Goal: Contribute content: Contribute content

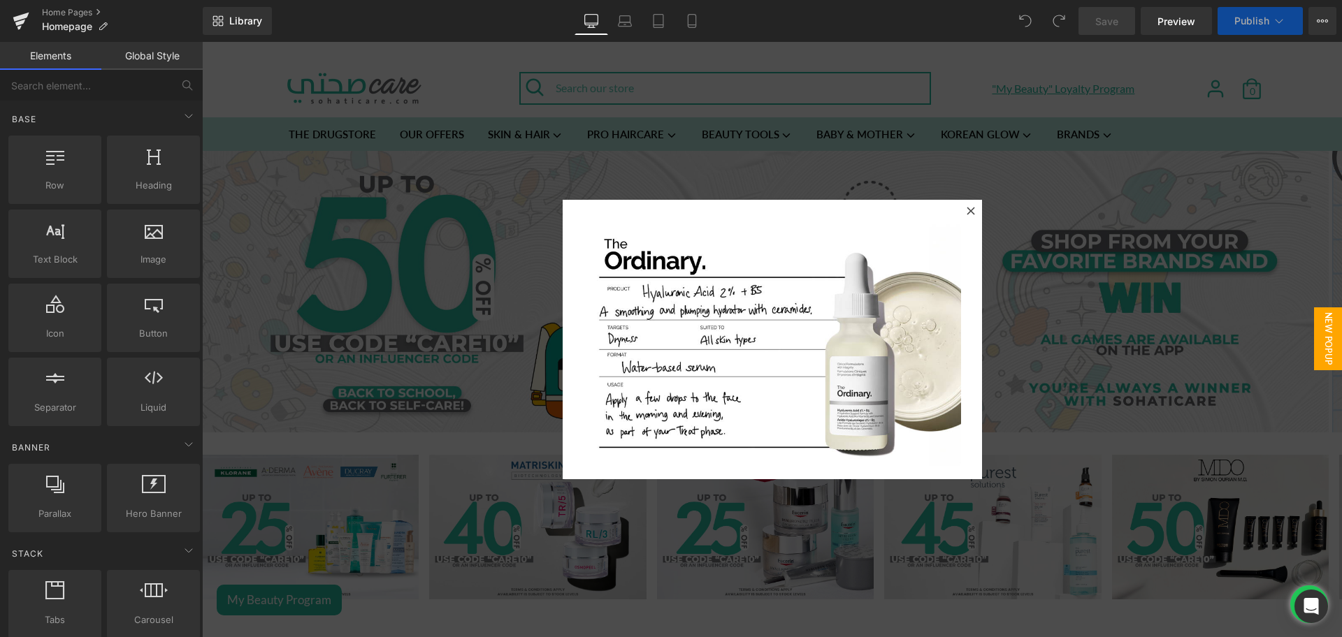
click at [966, 212] on icon at bounding box center [970, 211] width 8 height 8
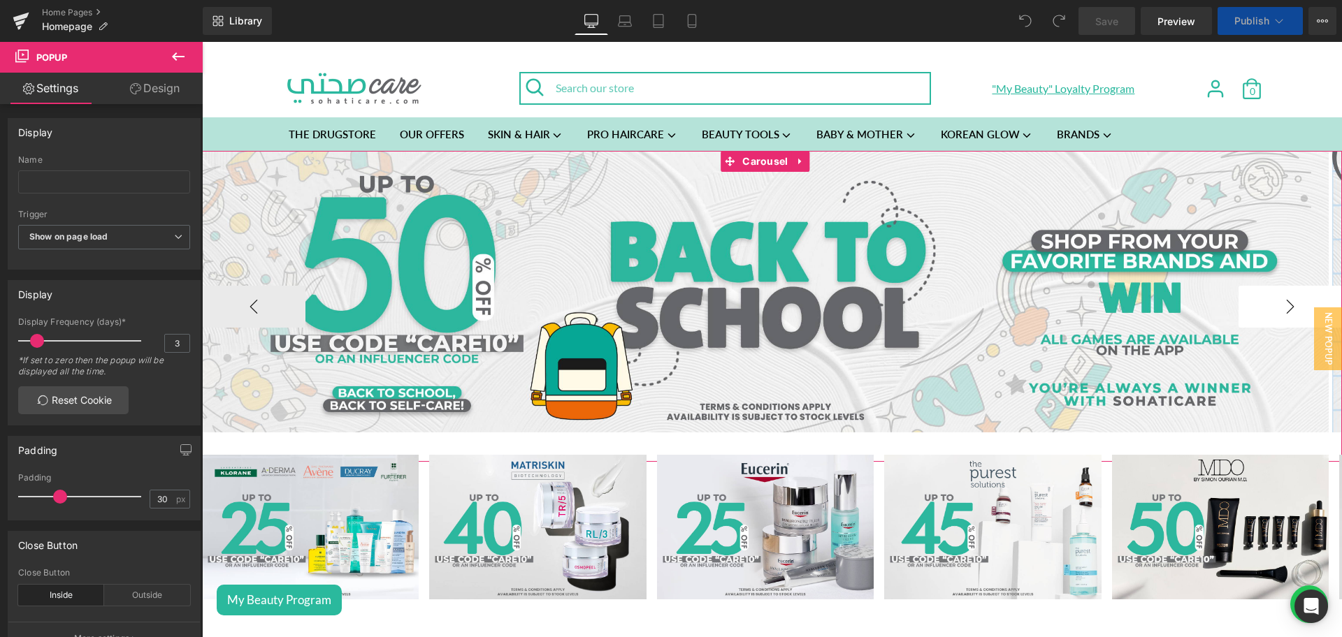
click at [1284, 300] on button "›" at bounding box center [1289, 307] width 103 height 42
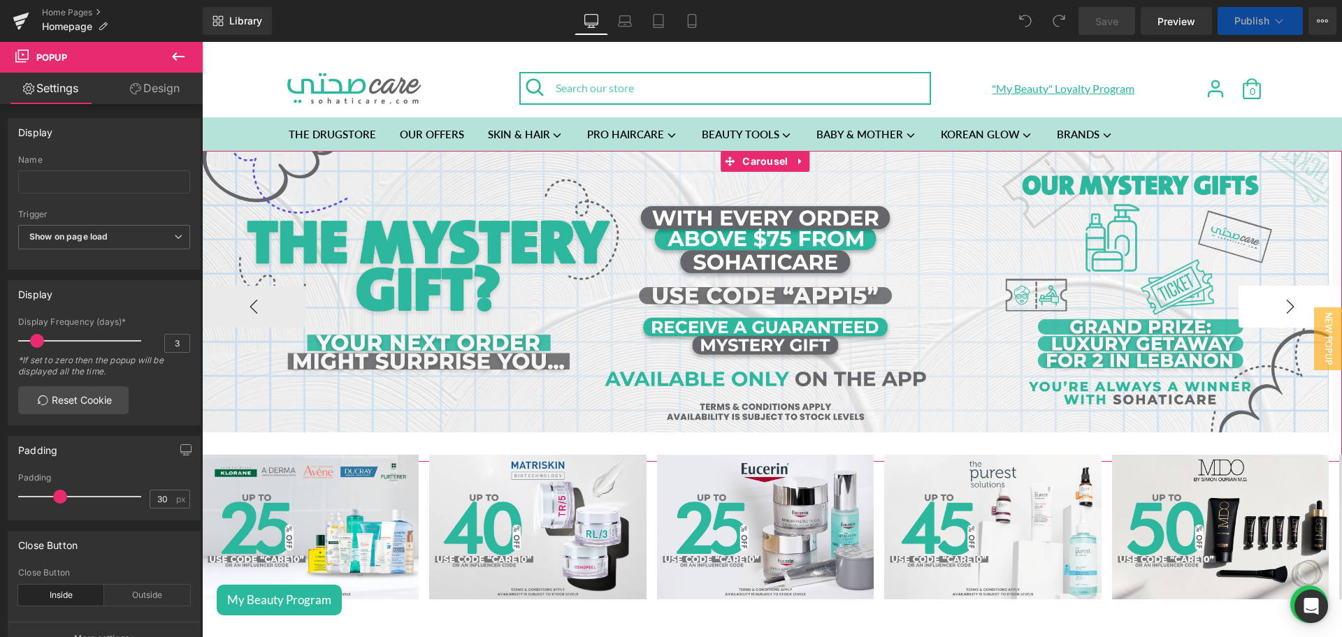
click at [1284, 300] on button "›" at bounding box center [1289, 307] width 103 height 42
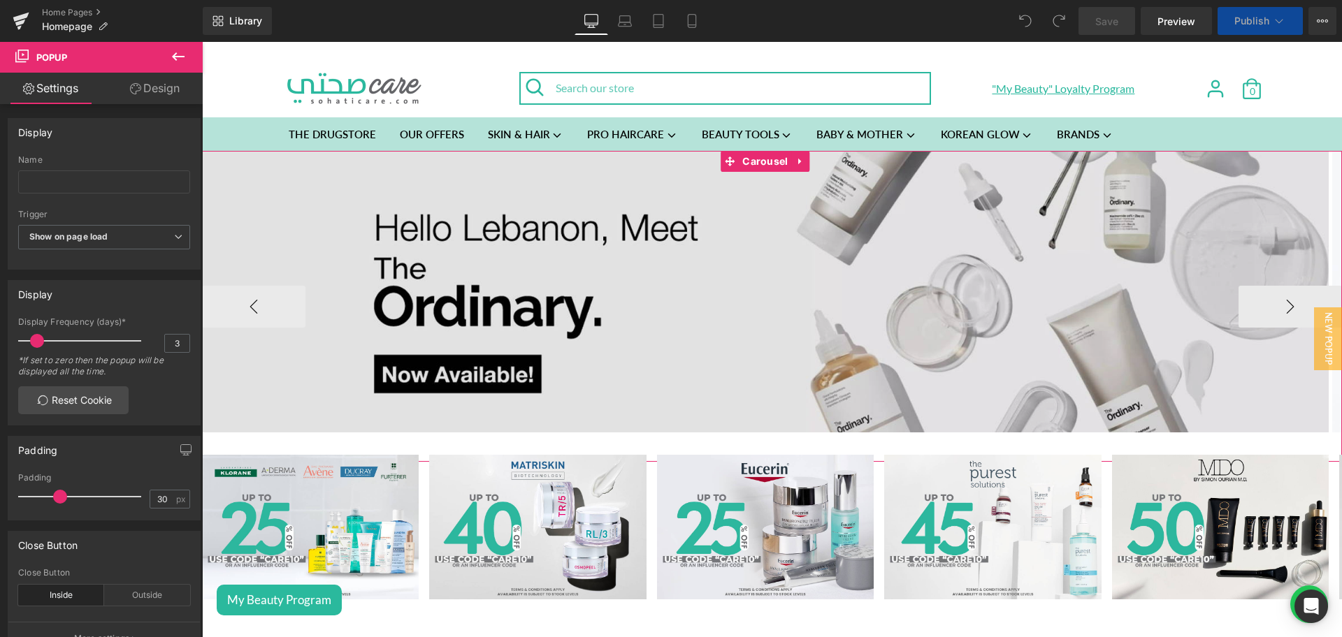
click at [753, 304] on img at bounding box center [765, 292] width 1126 height 282
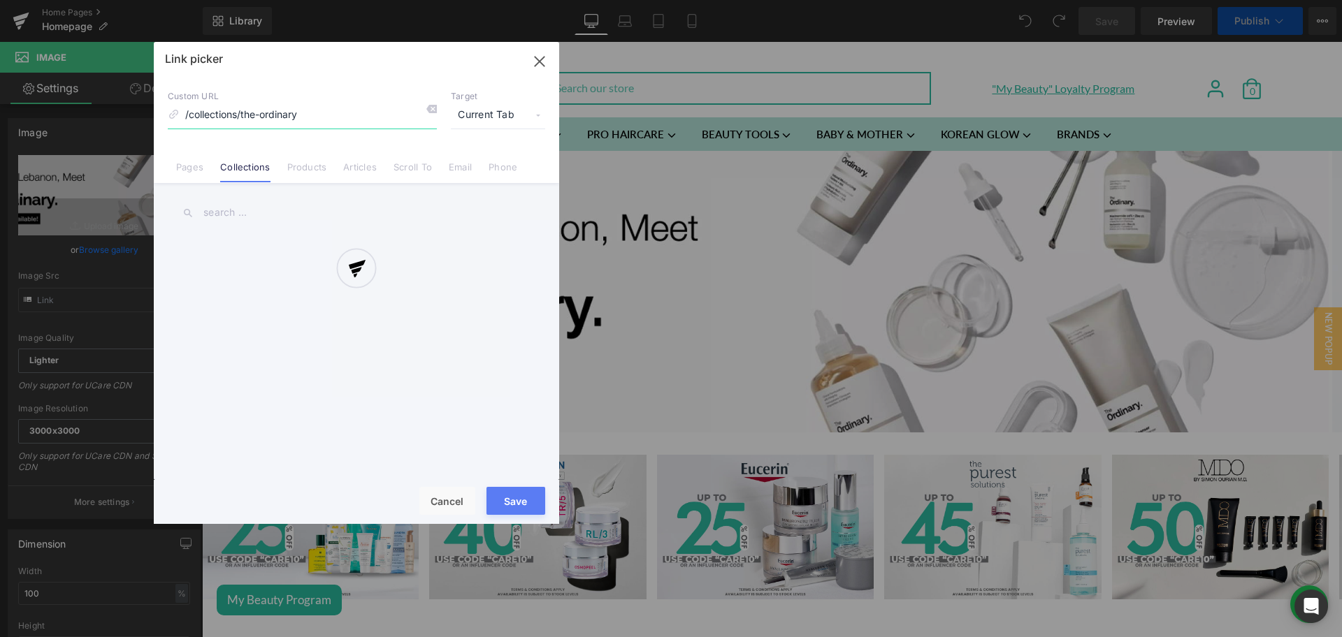
scroll to position [328, 0]
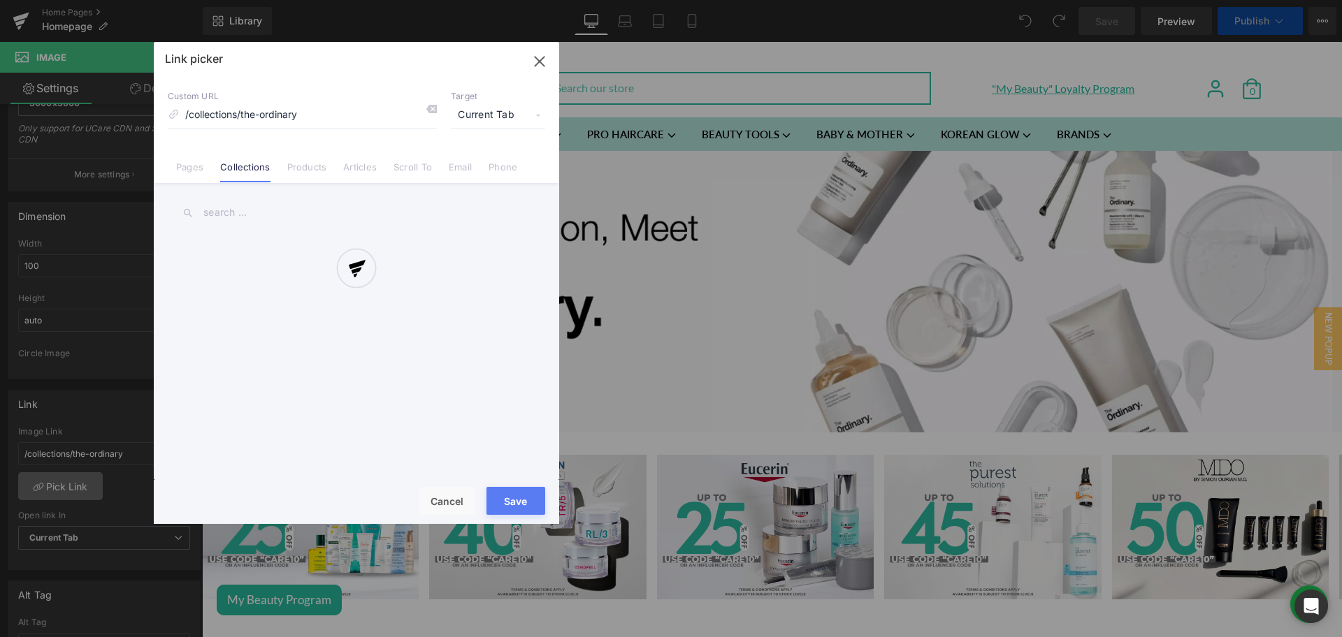
click at [195, 174] on div at bounding box center [356, 283] width 405 height 482
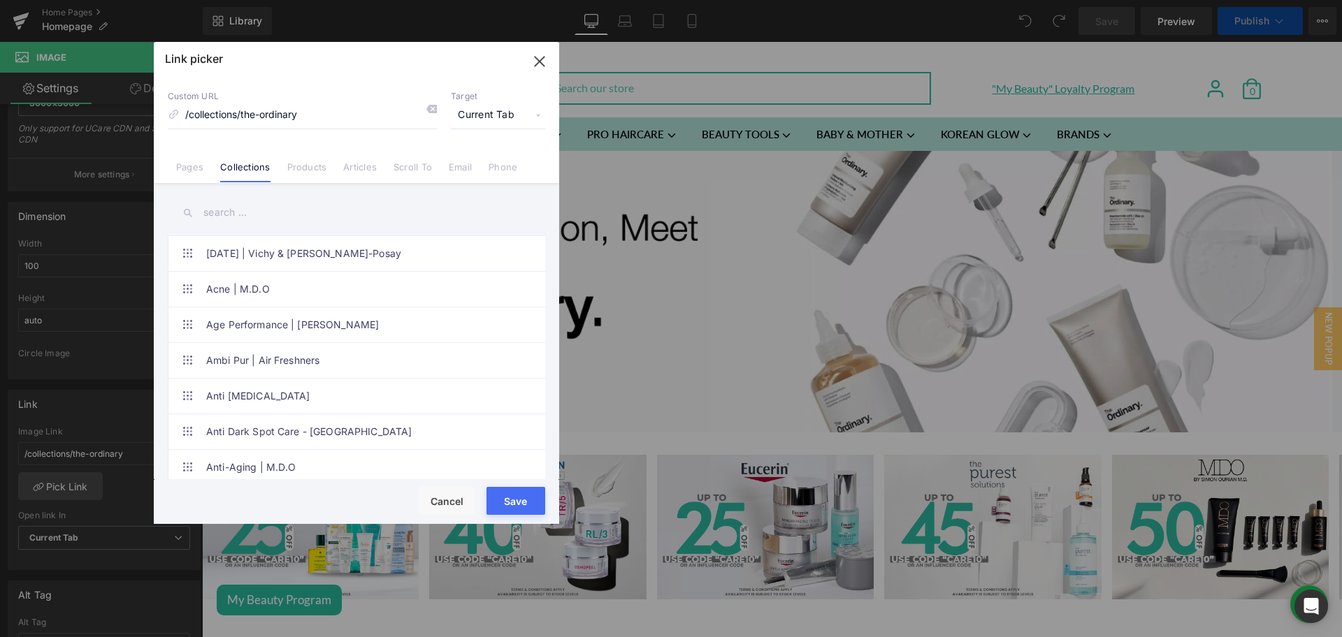
click at [195, 171] on link "Pages" at bounding box center [189, 171] width 27 height 21
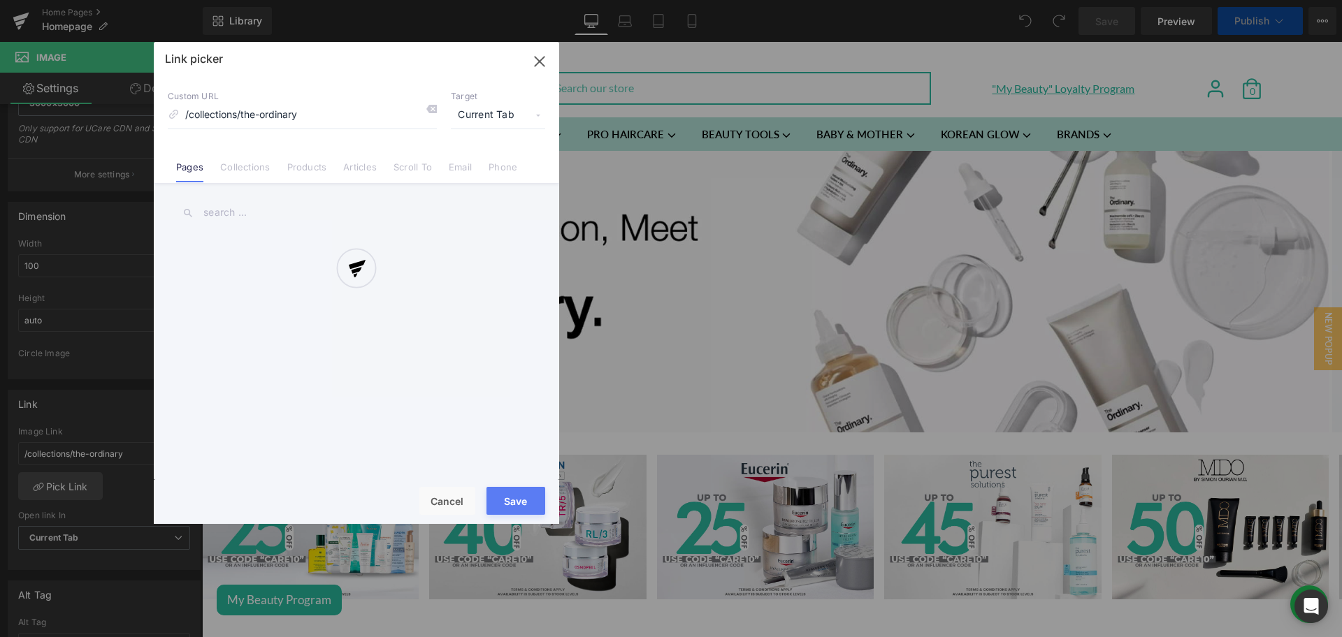
click at [225, 209] on div at bounding box center [356, 283] width 405 height 482
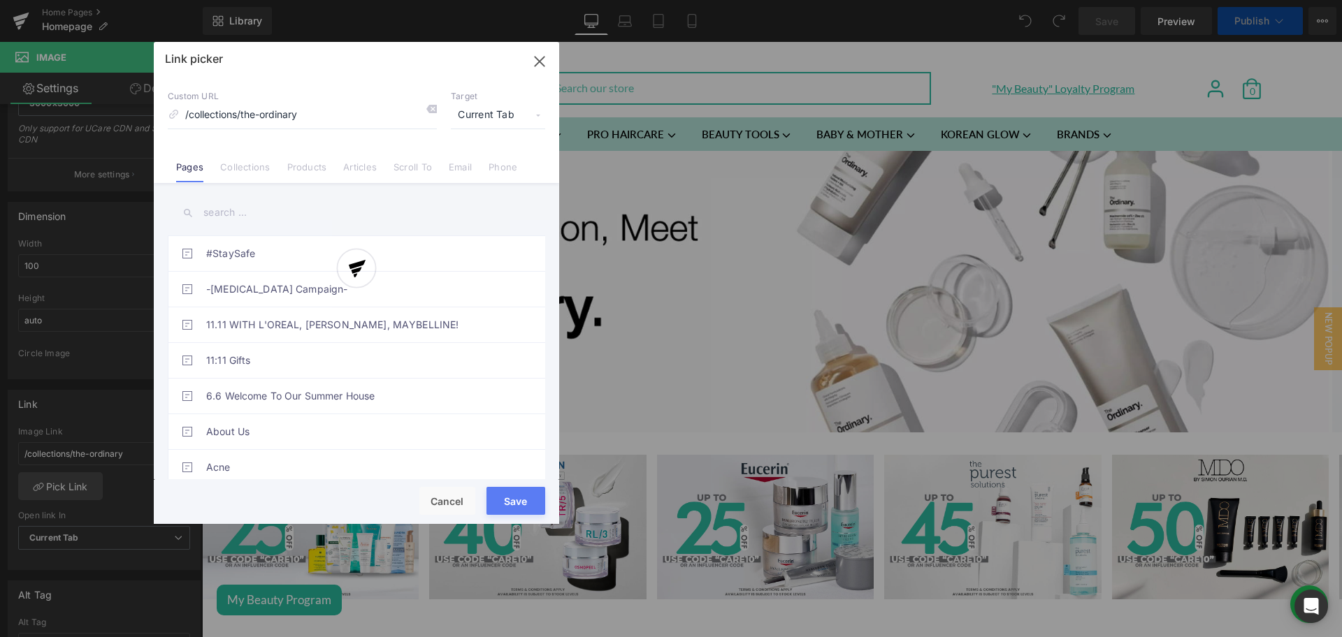
click at [235, 211] on div at bounding box center [356, 283] width 405 height 482
click at [235, 211] on input "text" at bounding box center [356, 212] width 377 height 31
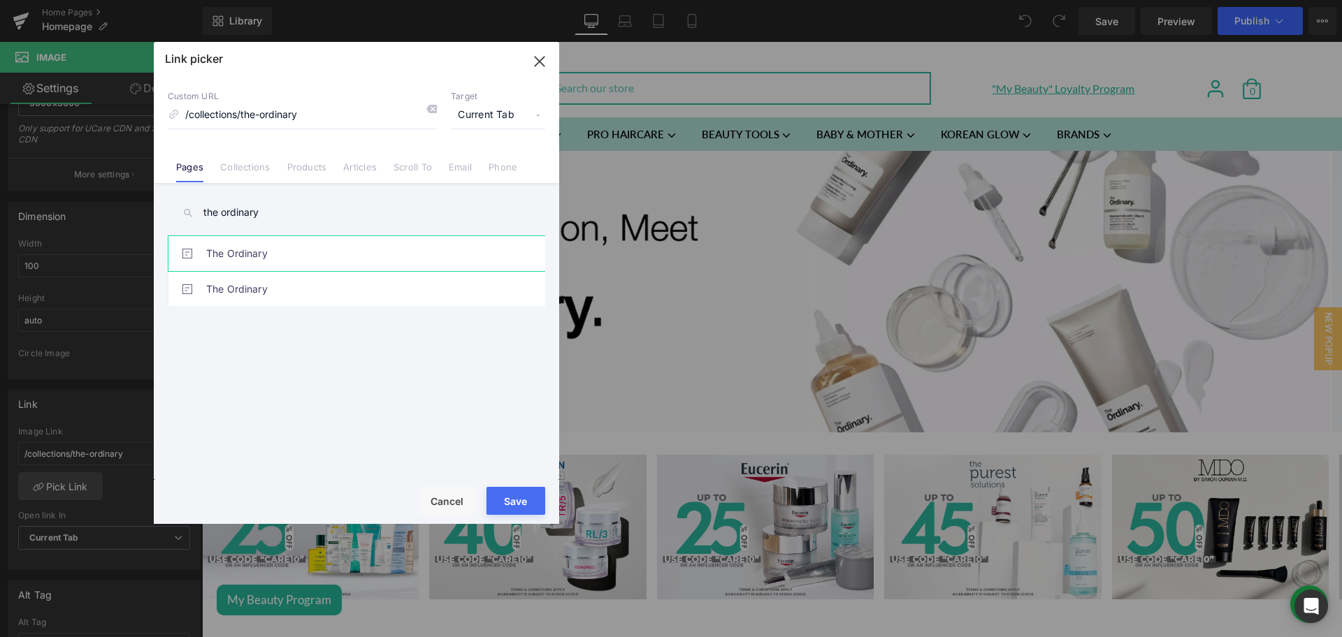
type input "the ordinary"
click at [266, 247] on link "The Ordinary" at bounding box center [359, 253] width 307 height 35
click at [500, 502] on button "Save" at bounding box center [515, 501] width 59 height 28
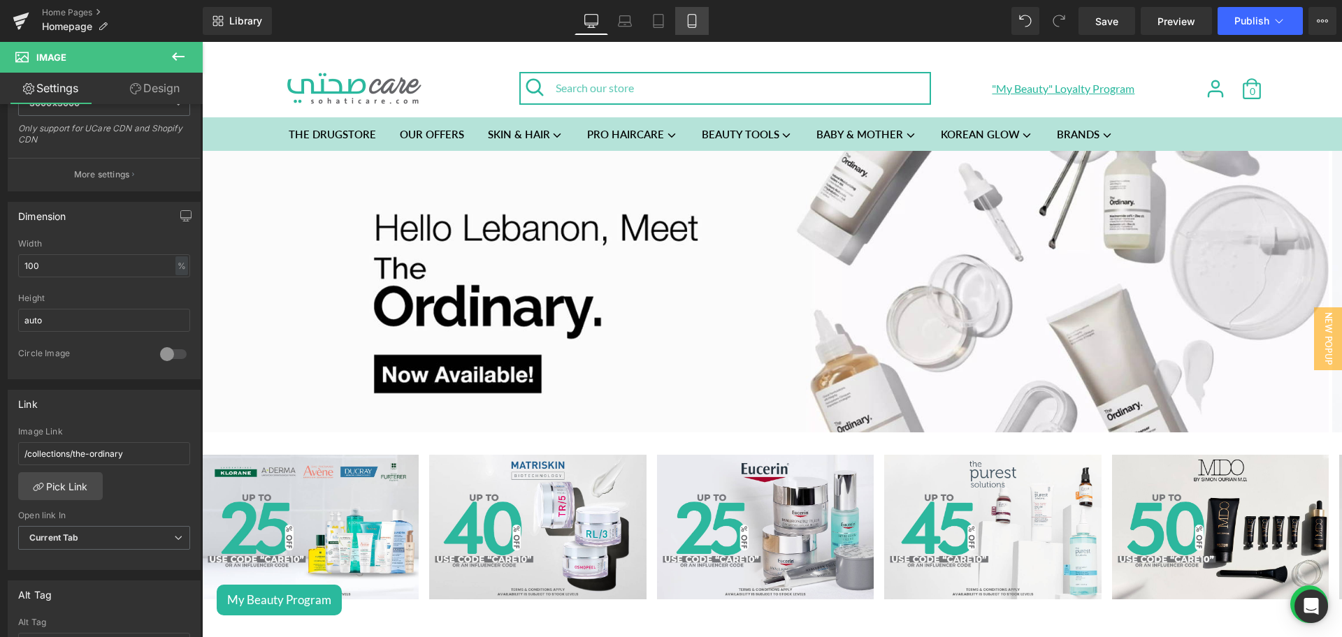
click at [699, 23] on link "Mobile" at bounding box center [692, 21] width 34 height 28
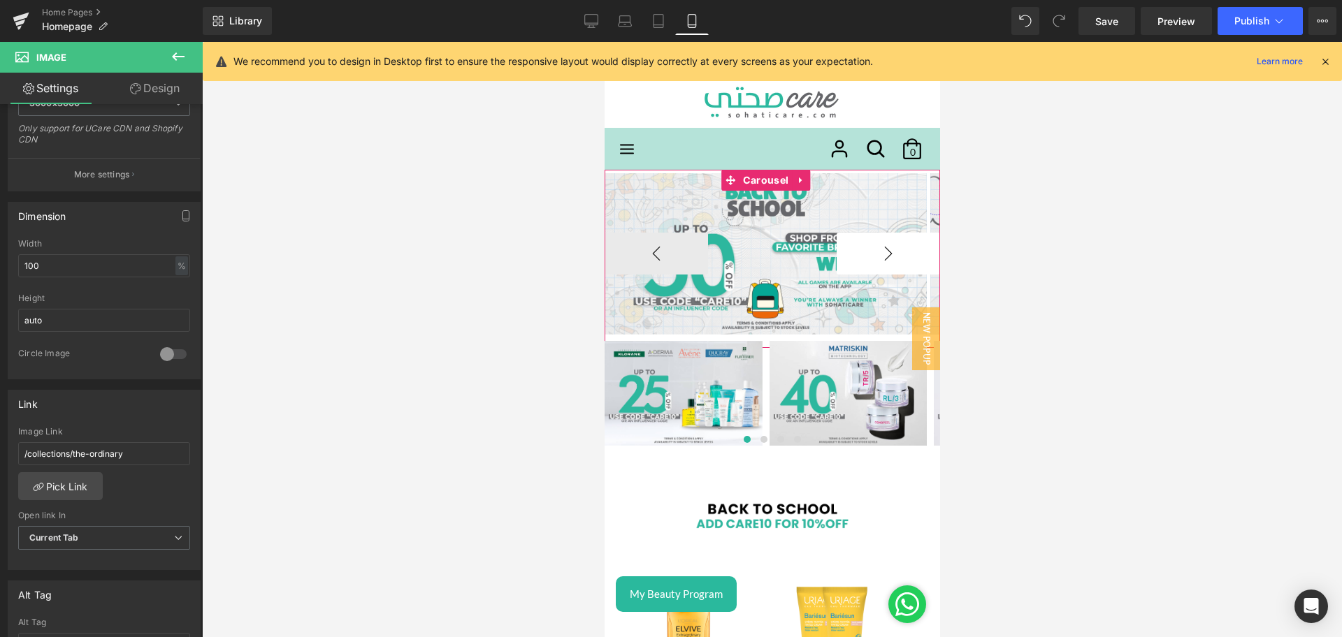
click at [886, 255] on button "›" at bounding box center [887, 254] width 103 height 42
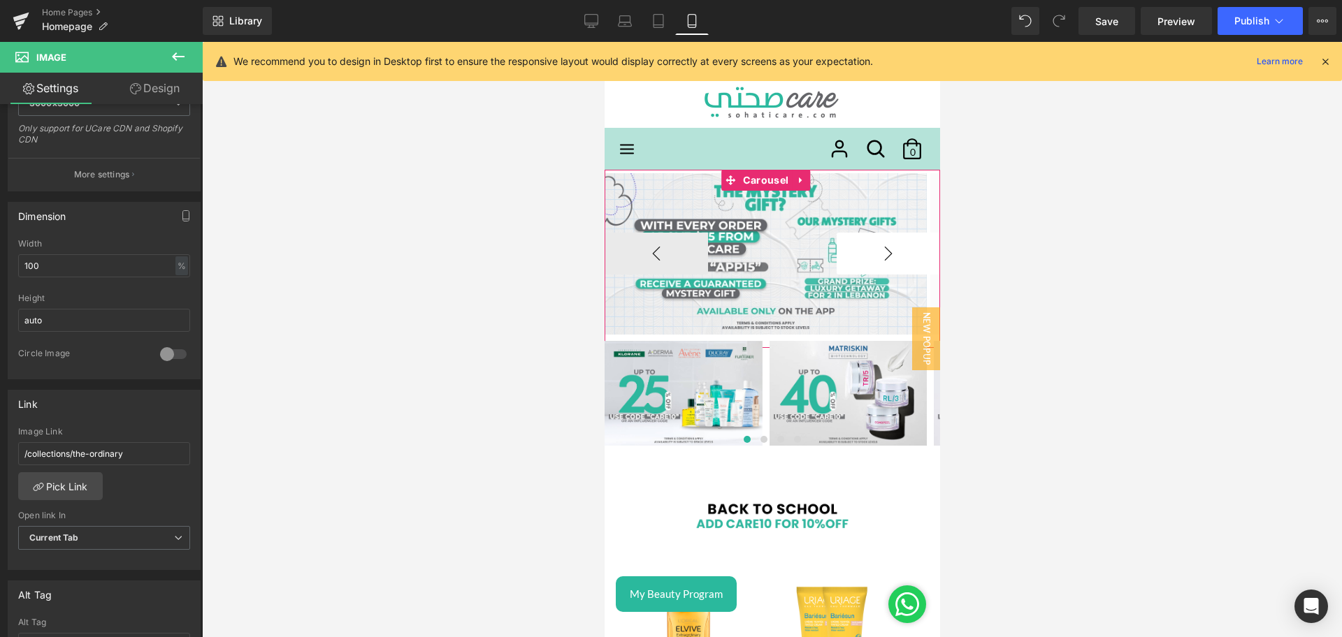
click at [886, 255] on button "›" at bounding box center [887, 254] width 103 height 42
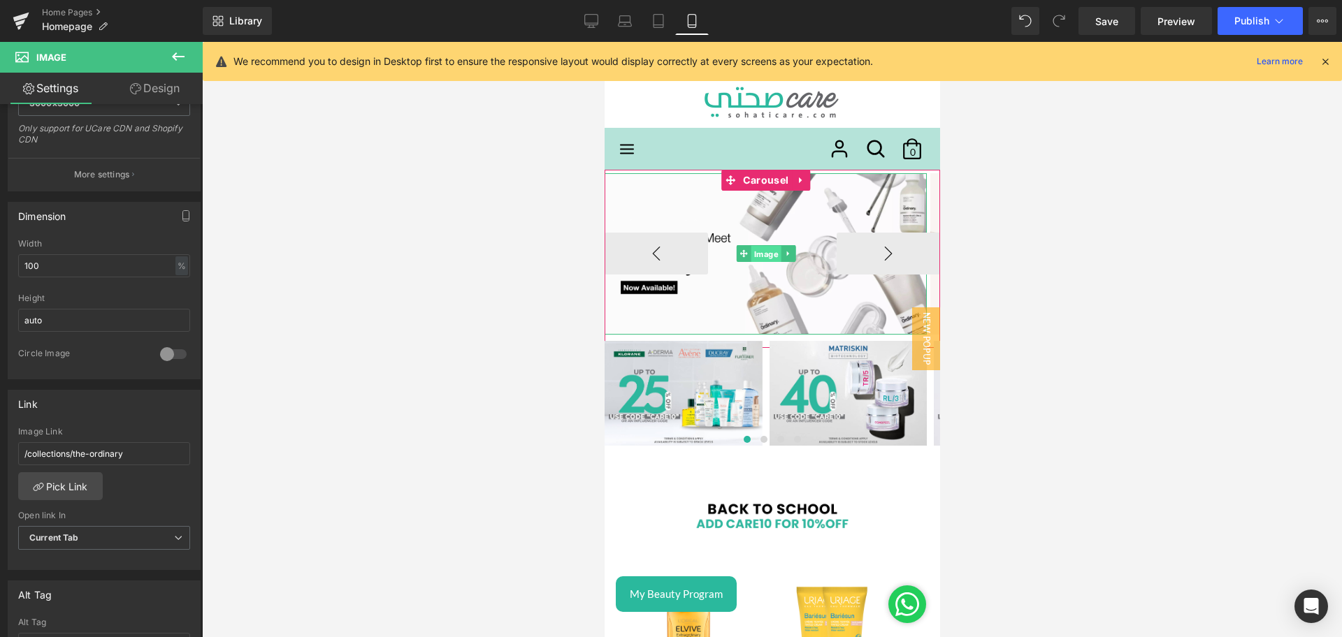
click at [751, 259] on span "Image" at bounding box center [765, 254] width 30 height 17
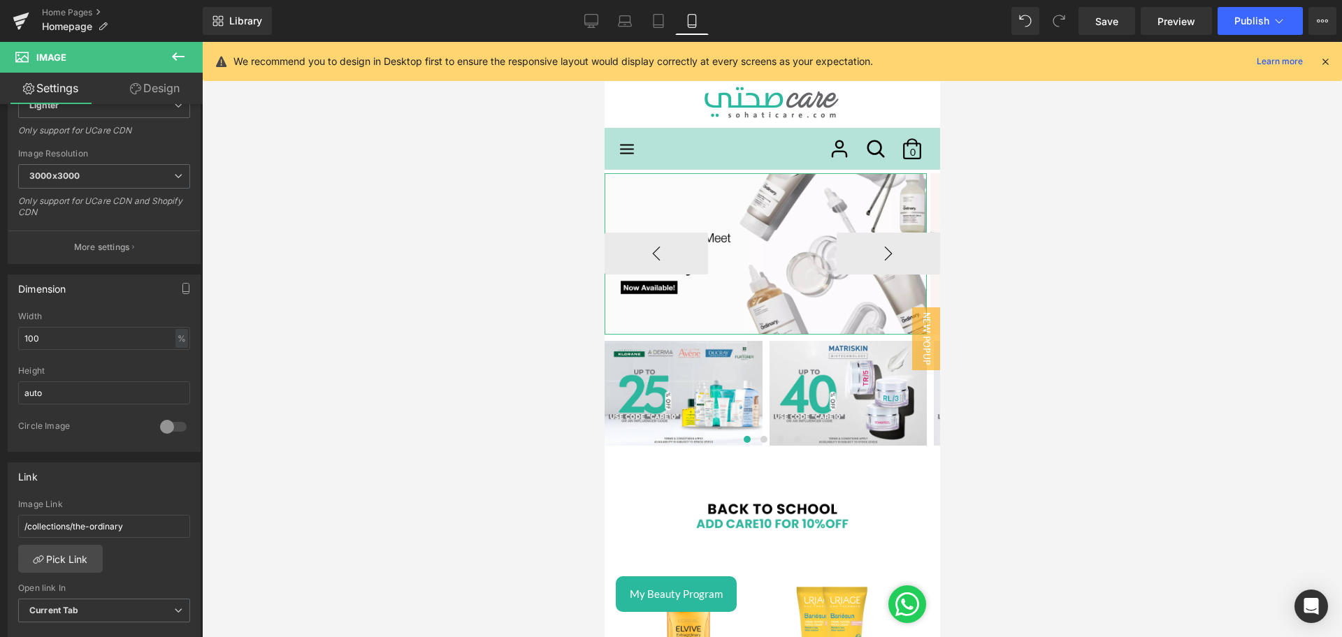
scroll to position [395, 0]
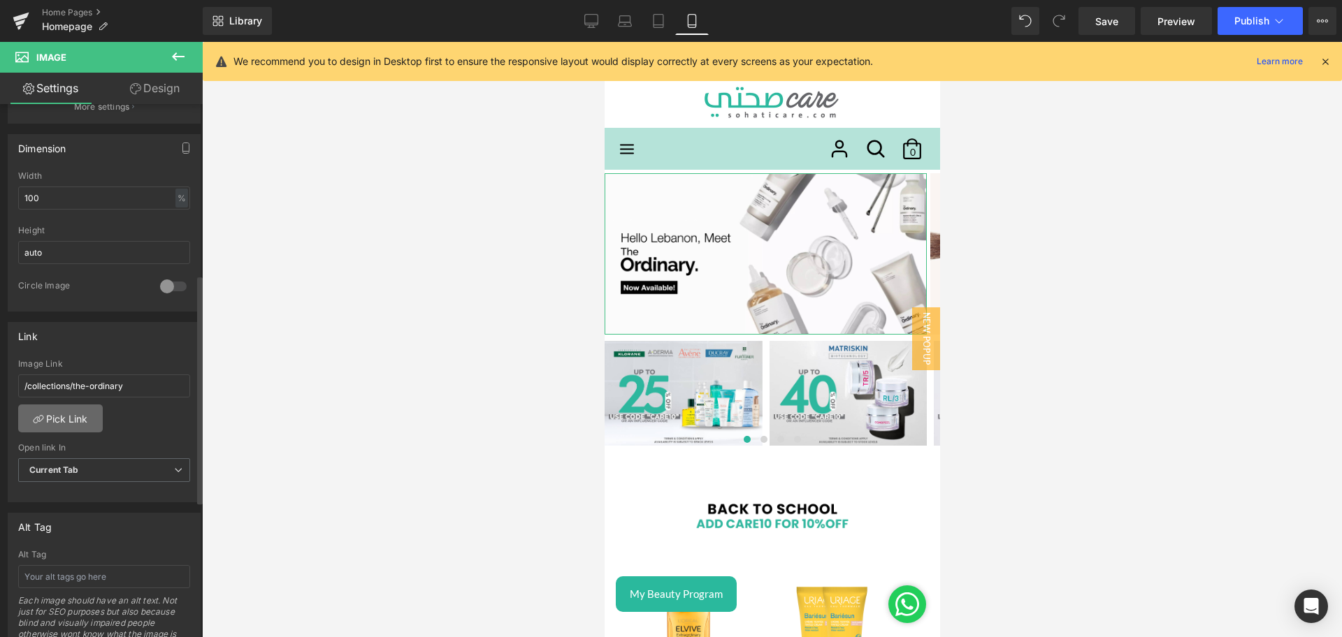
click at [50, 414] on link "Pick Link" at bounding box center [60, 419] width 85 height 28
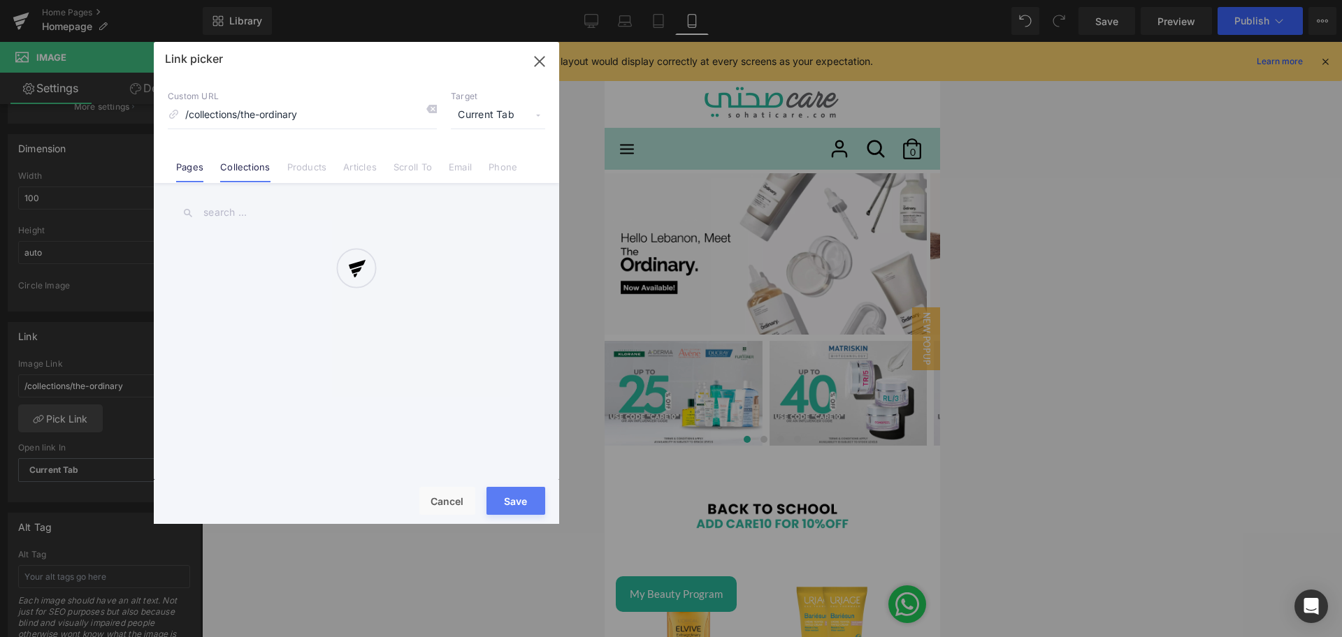
click at [185, 175] on link "Pages" at bounding box center [189, 171] width 27 height 21
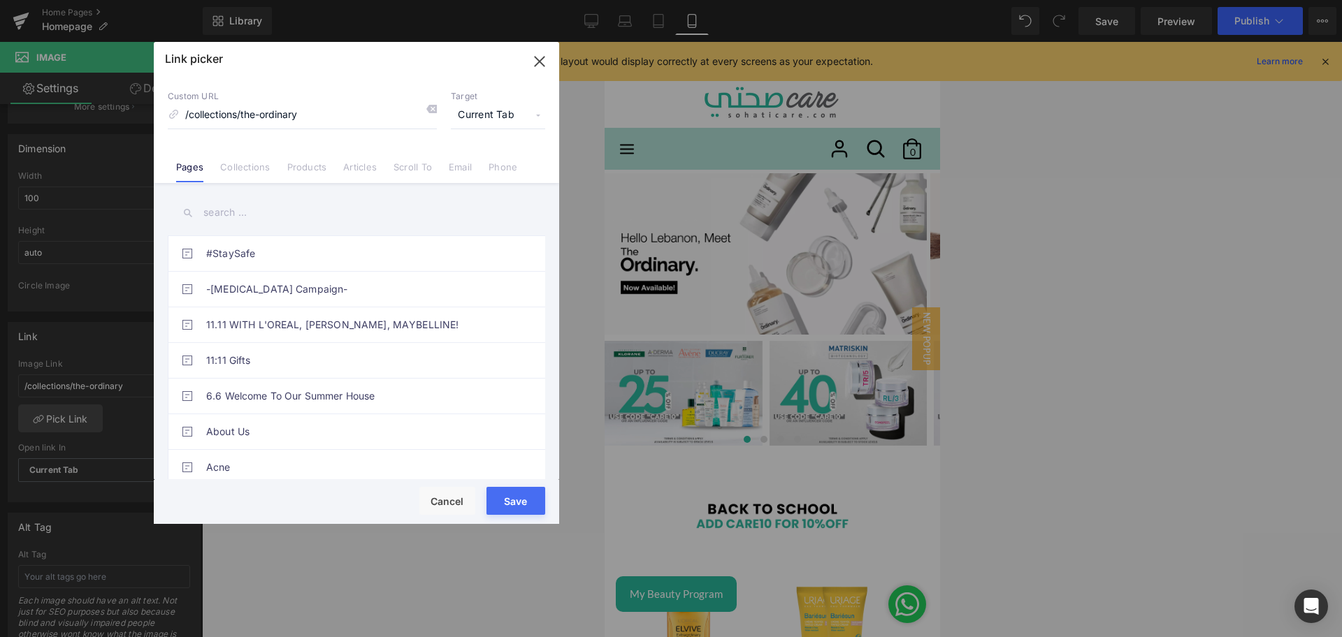
click at [229, 208] on input "text" at bounding box center [356, 212] width 377 height 31
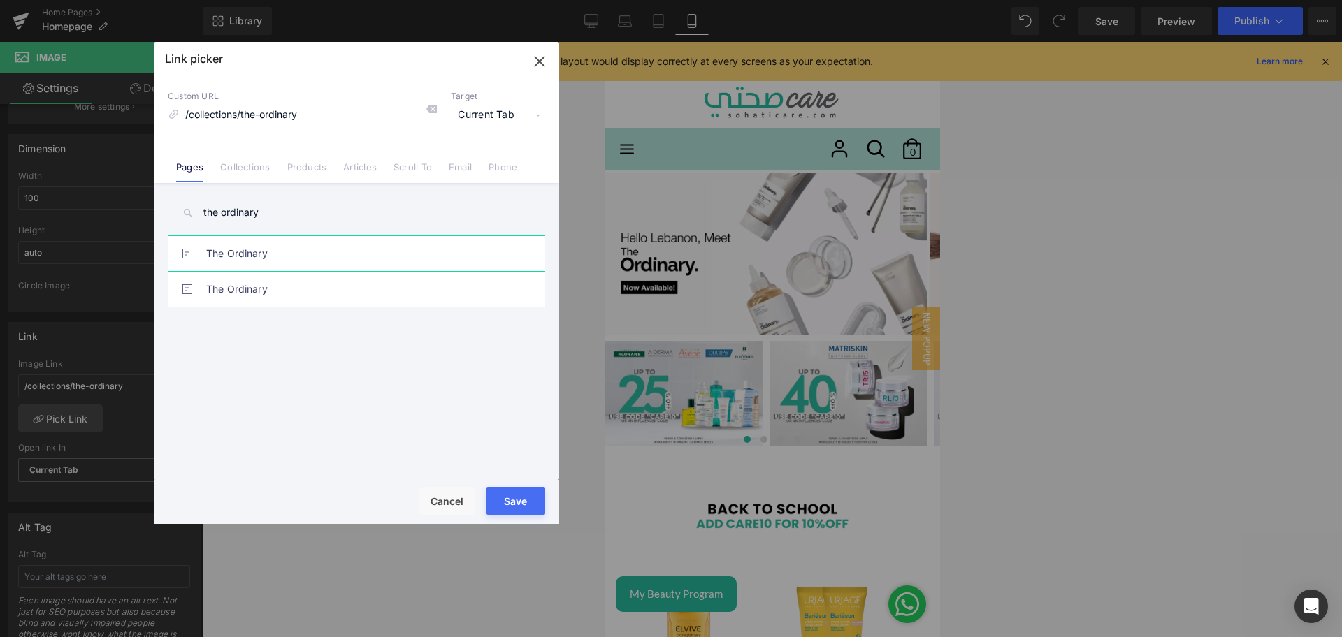
type input "the ordinary"
click at [314, 250] on link "The Ordinary" at bounding box center [359, 253] width 307 height 35
click at [502, 503] on button "Save" at bounding box center [515, 501] width 59 height 28
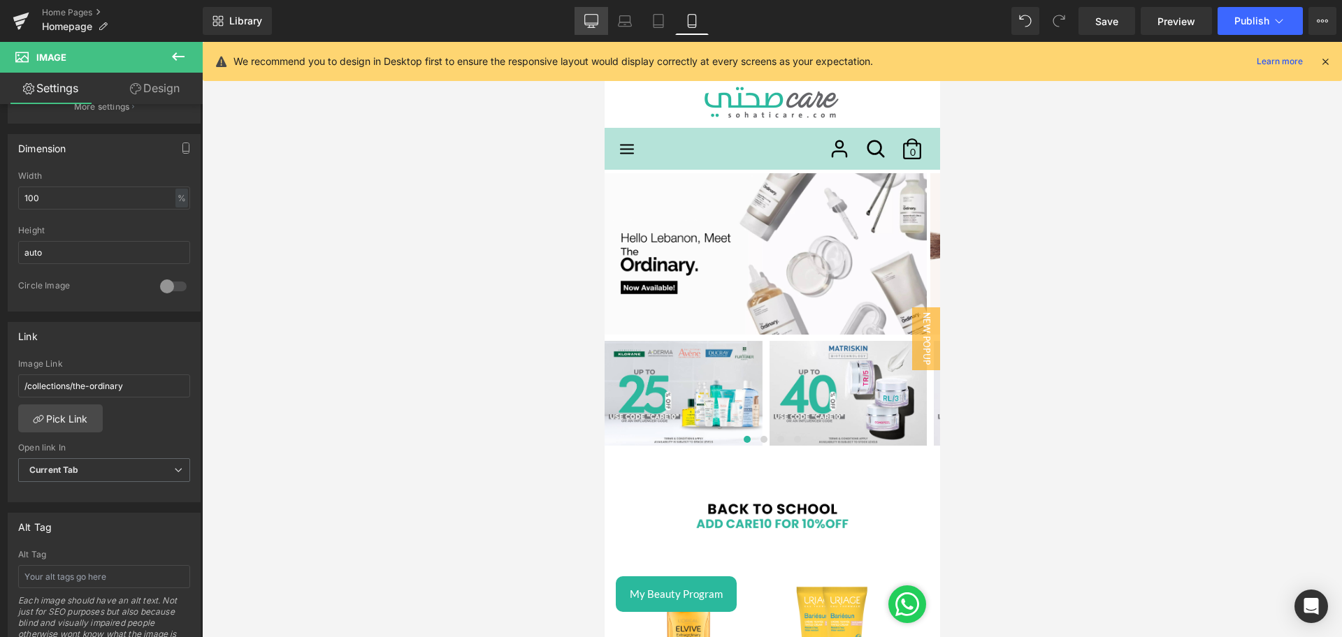
click at [593, 24] on icon at bounding box center [591, 20] width 13 height 10
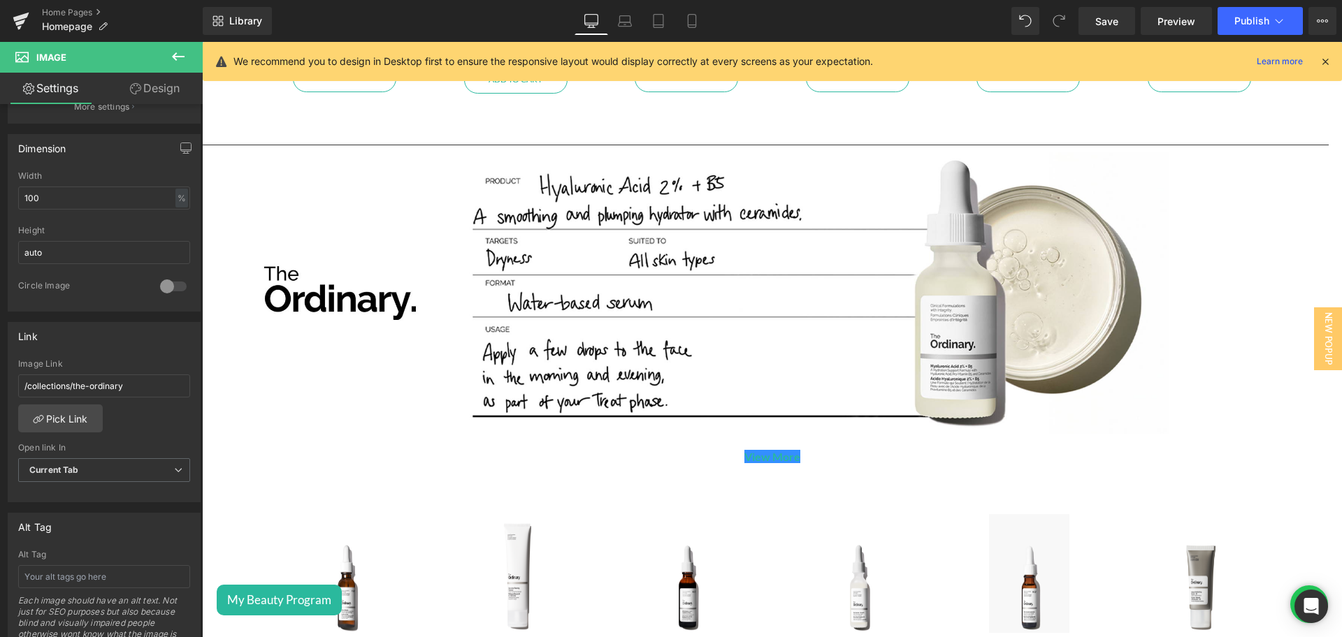
scroll to position [1988, 0]
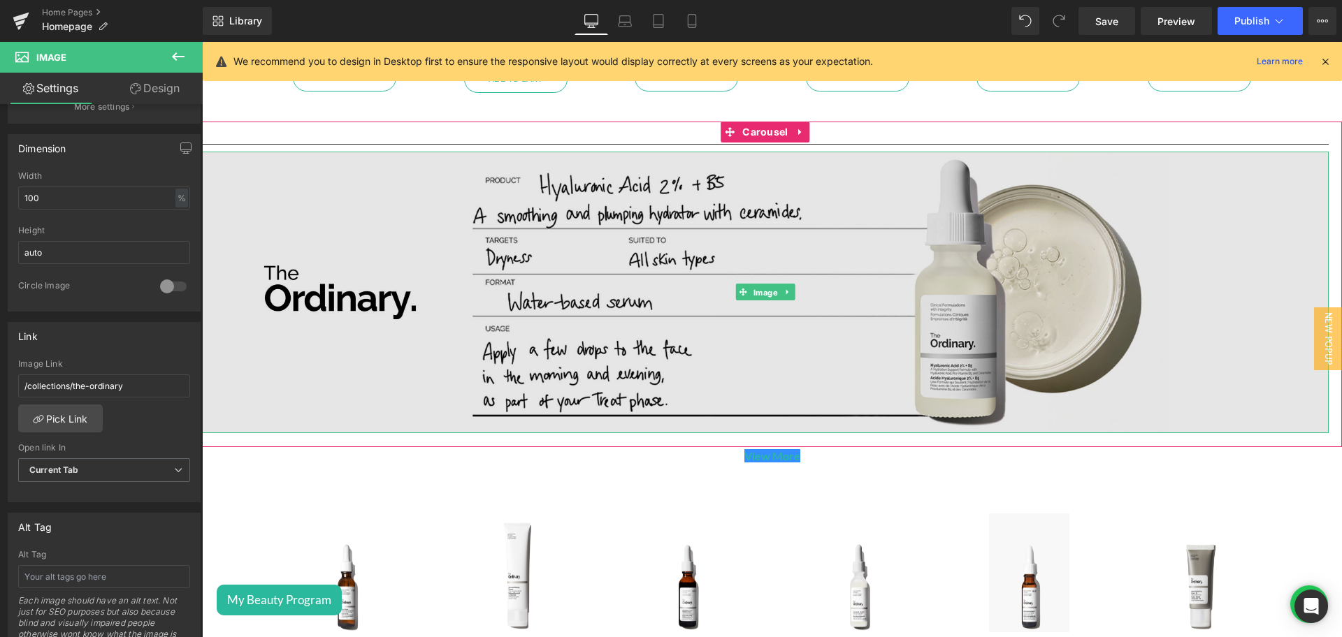
drag, startPoint x: 752, startPoint y: 286, endPoint x: 718, endPoint y: 300, distance: 36.1
click at [752, 286] on span "Image" at bounding box center [765, 292] width 30 height 17
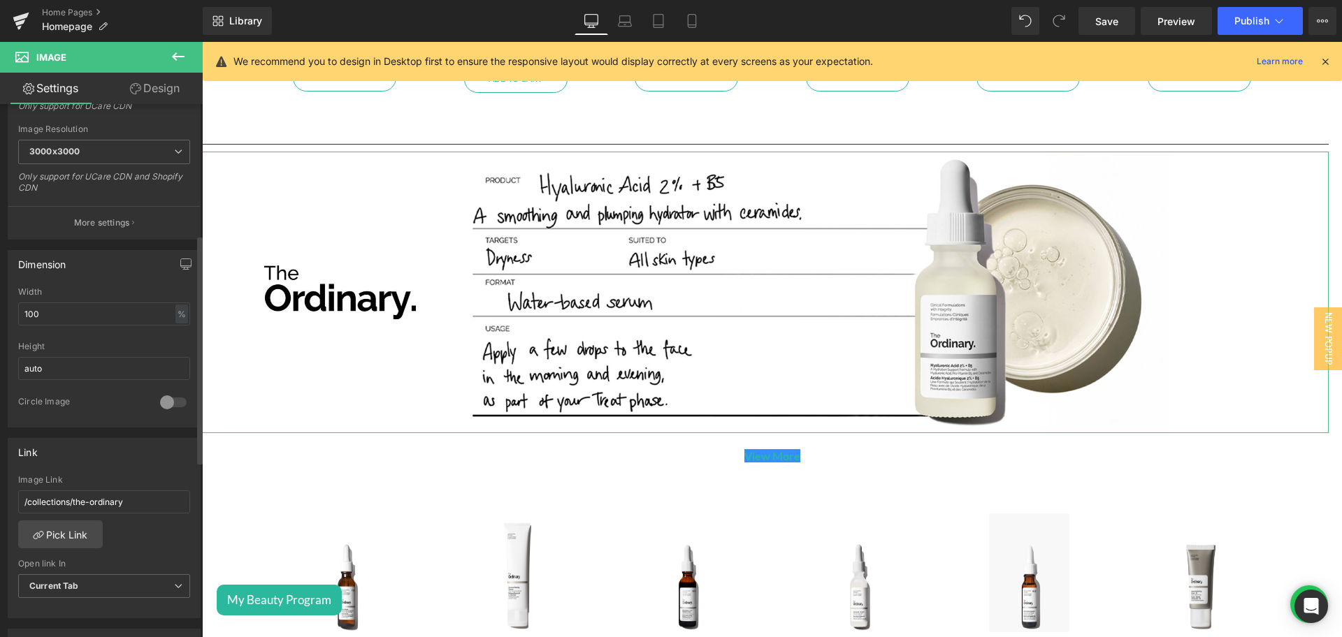
scroll to position [303, 0]
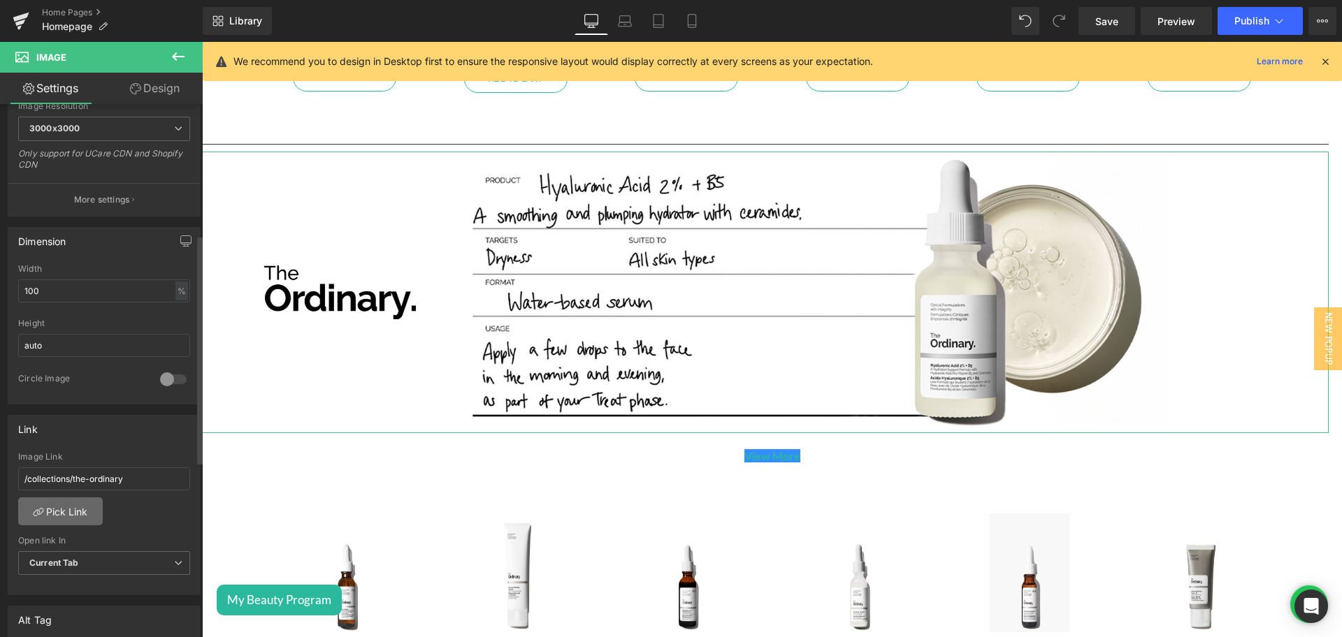
click at [64, 509] on link "Pick Link" at bounding box center [60, 511] width 85 height 28
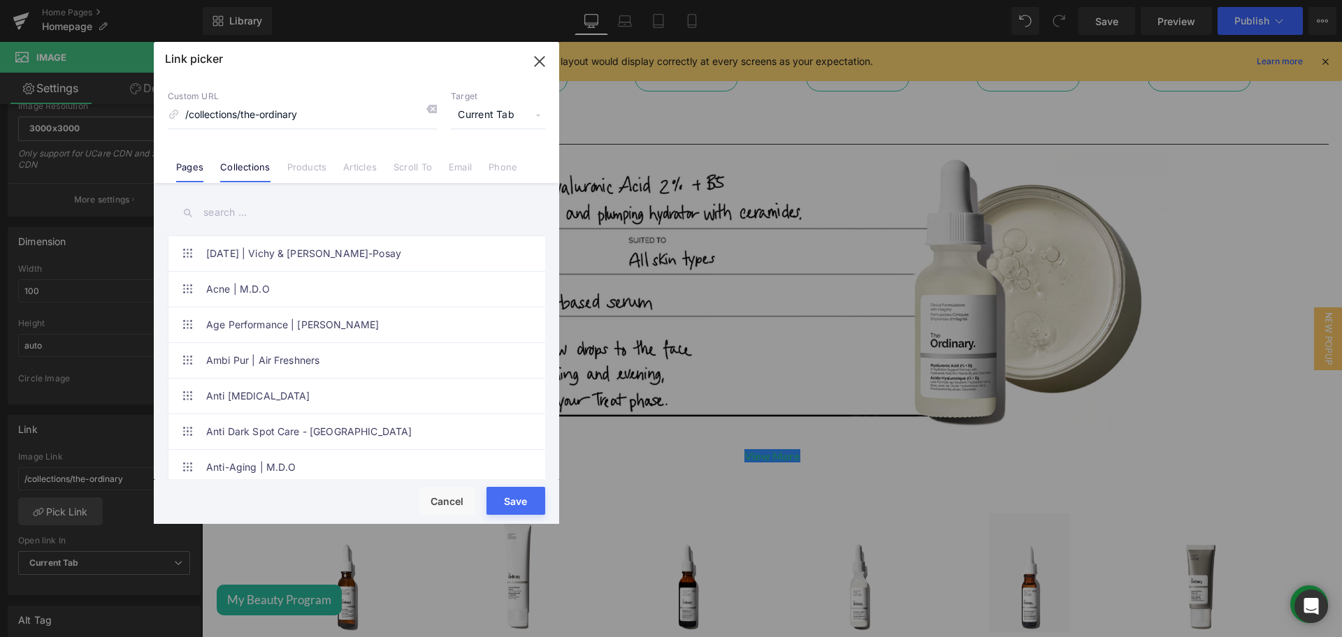
click at [194, 163] on link "Pages" at bounding box center [189, 171] width 27 height 21
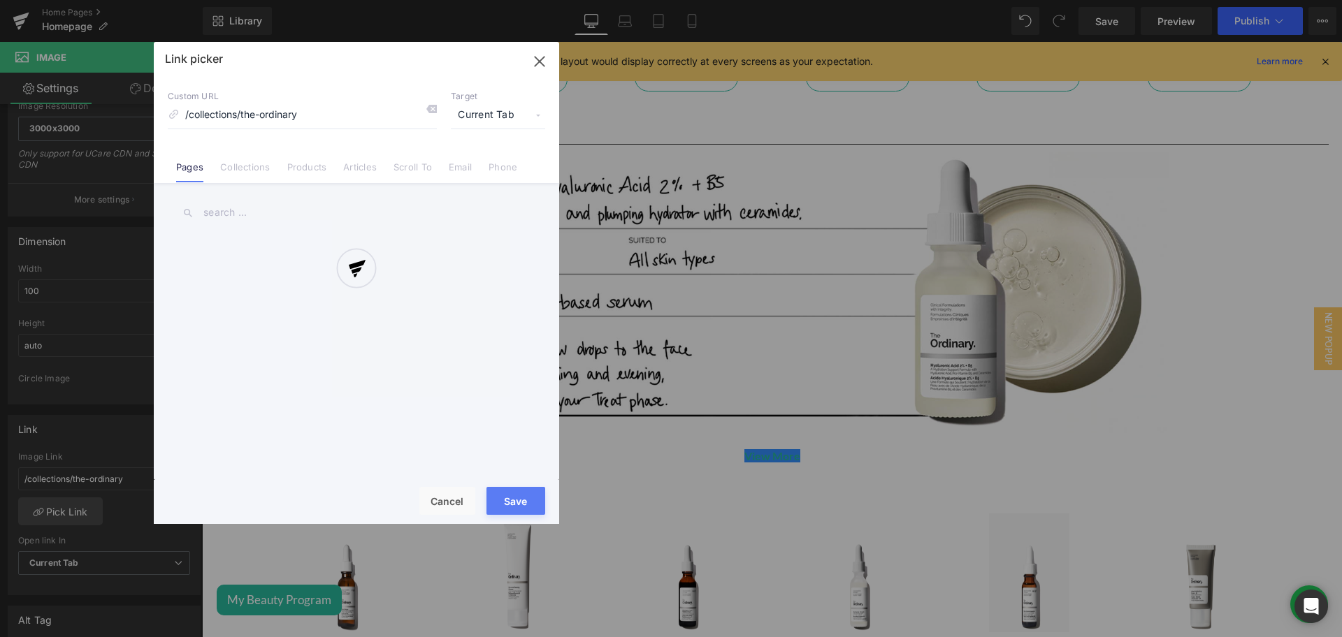
click at [194, 163] on div at bounding box center [356, 283] width 405 height 482
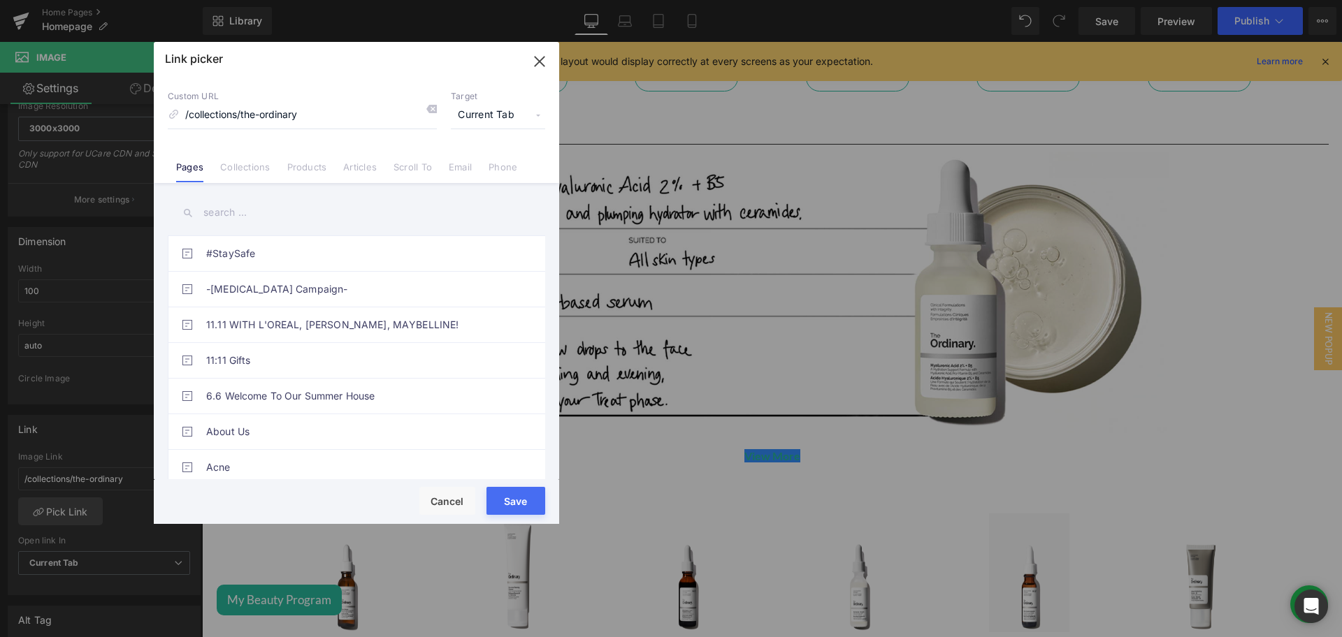
click at [233, 210] on input "text" at bounding box center [356, 212] width 377 height 31
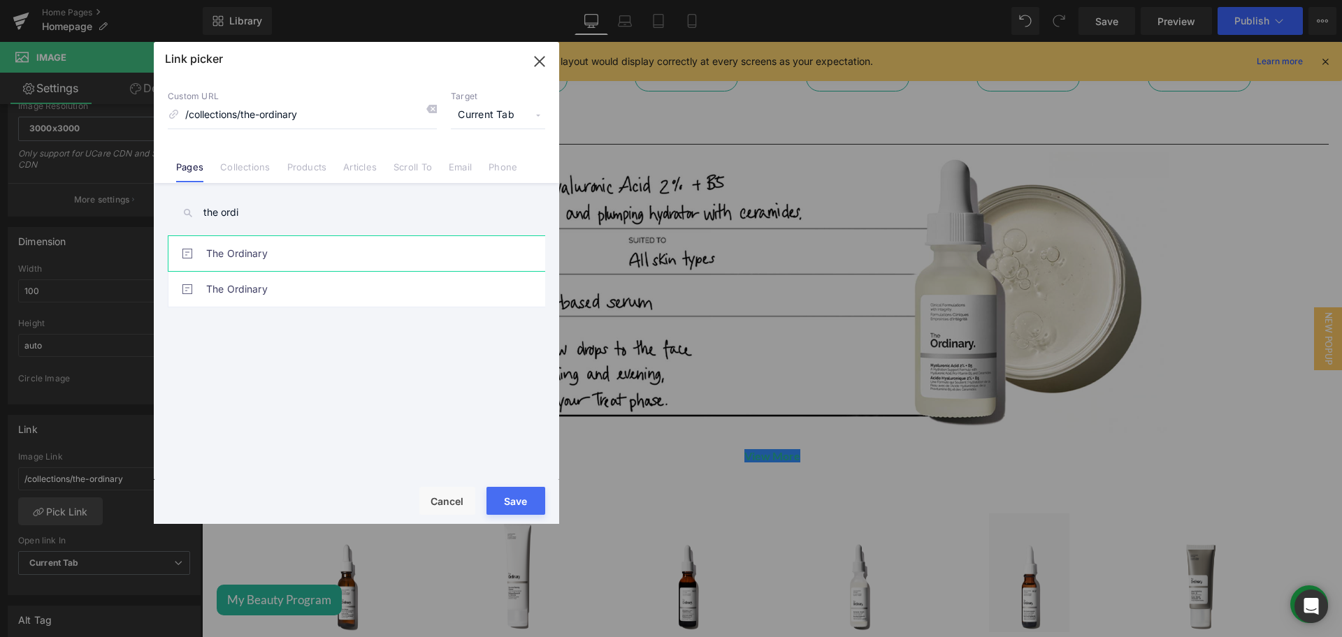
type input "the ordi"
click at [316, 247] on link "The Ordinary" at bounding box center [359, 253] width 307 height 35
click at [521, 501] on button "Save" at bounding box center [515, 501] width 59 height 28
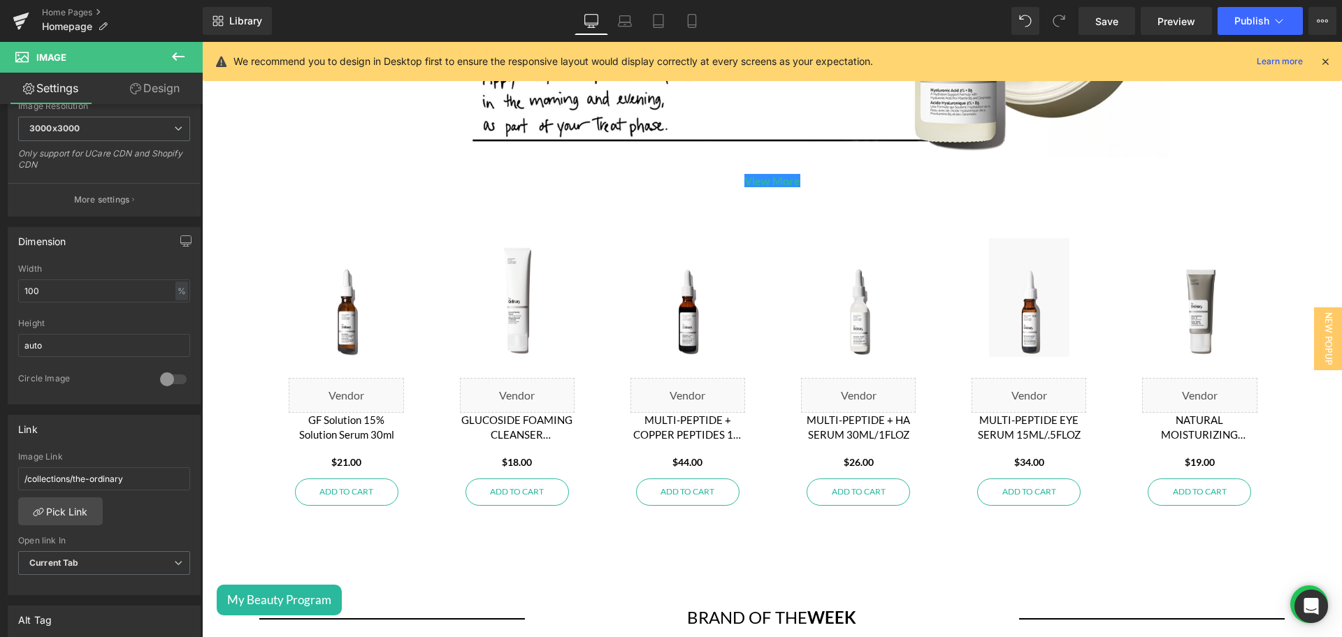
scroll to position [2261, 0]
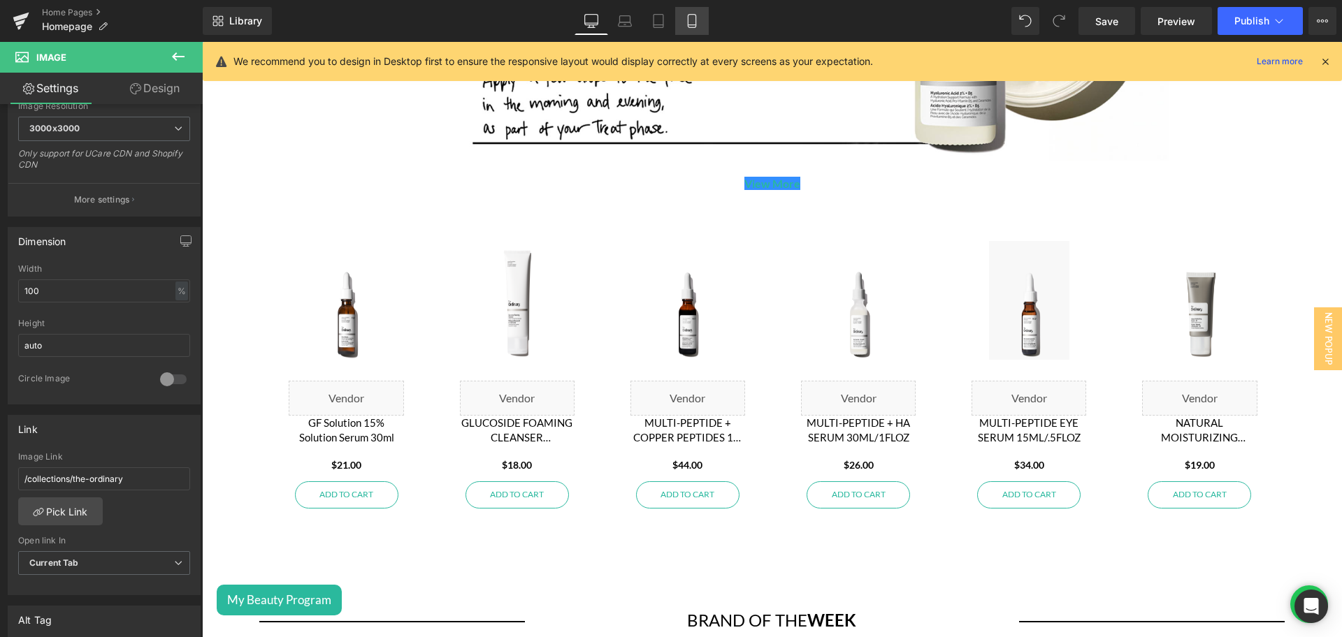
drag, startPoint x: 692, startPoint y: 17, endPoint x: 108, endPoint y: 92, distance: 589.6
click at [692, 17] on icon at bounding box center [692, 21] width 14 height 14
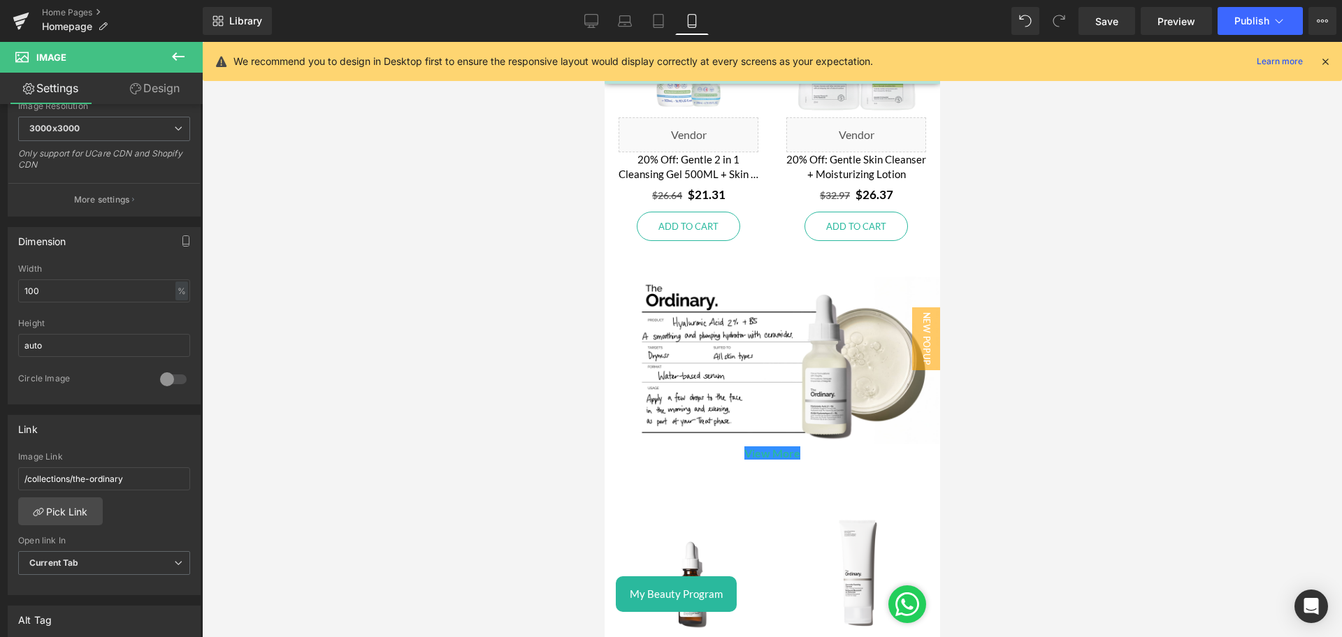
scroll to position [2208, 0]
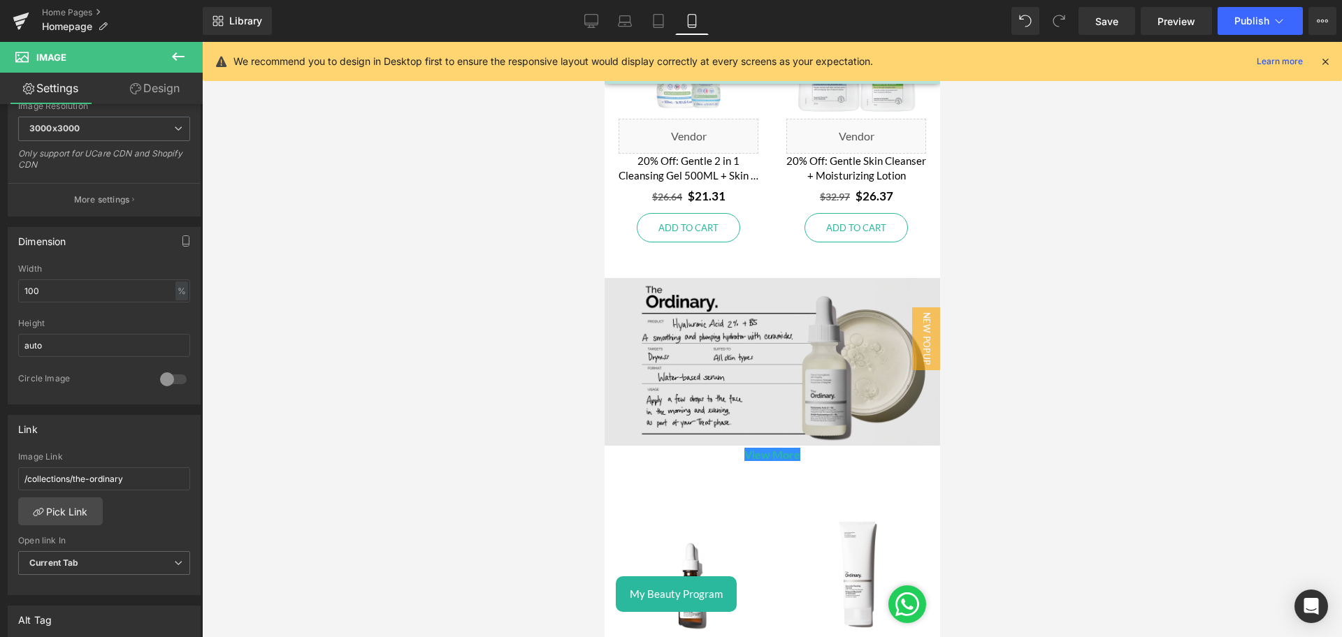
click at [736, 341] on img at bounding box center [771, 362] width 335 height 168
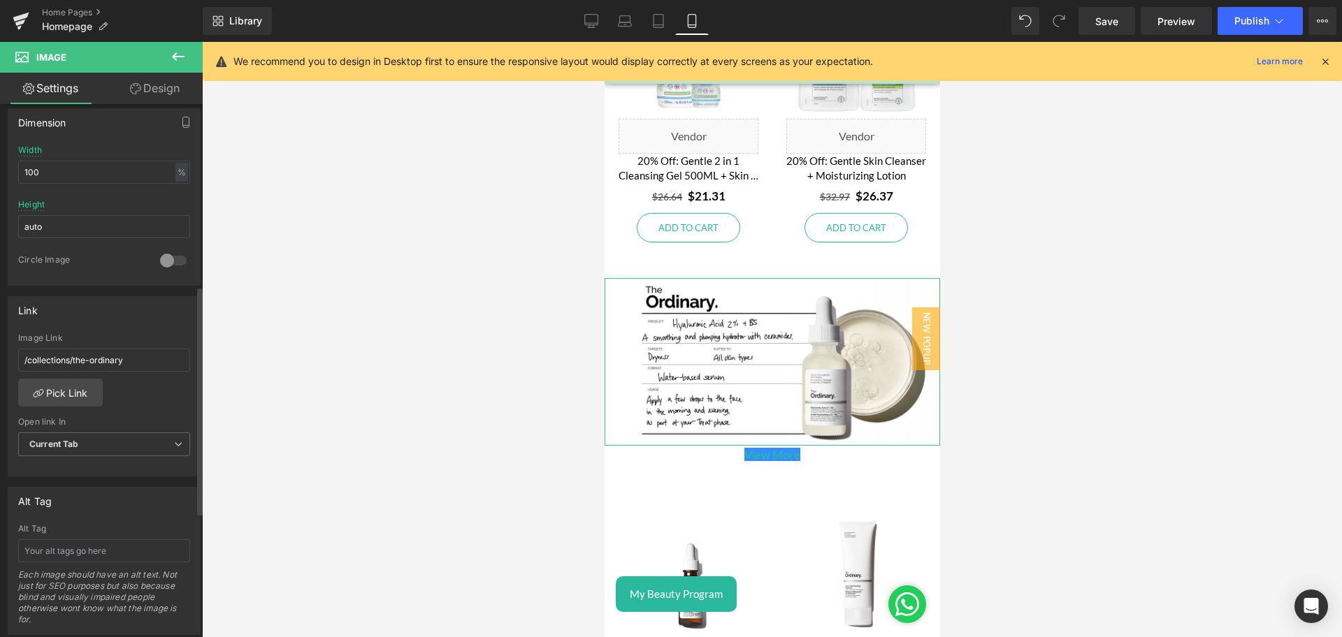
scroll to position [423, 0]
click at [63, 381] on link "Pick Link" at bounding box center [60, 391] width 85 height 28
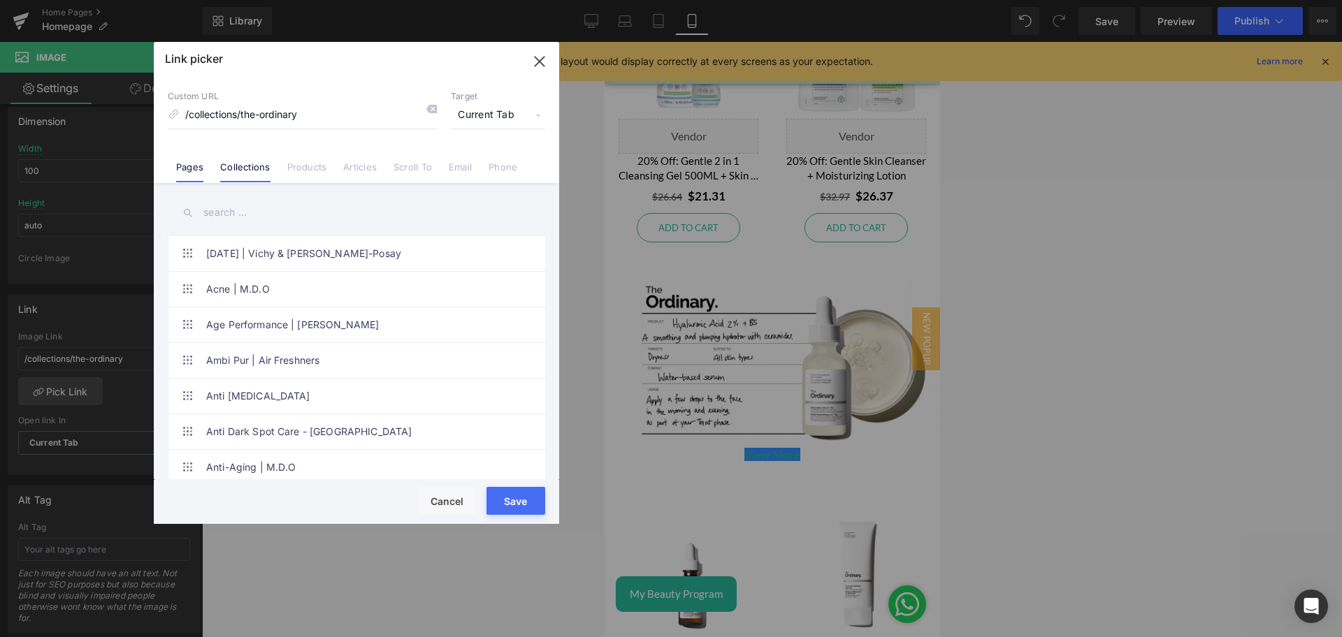
click at [194, 166] on link "Pages" at bounding box center [189, 171] width 27 height 21
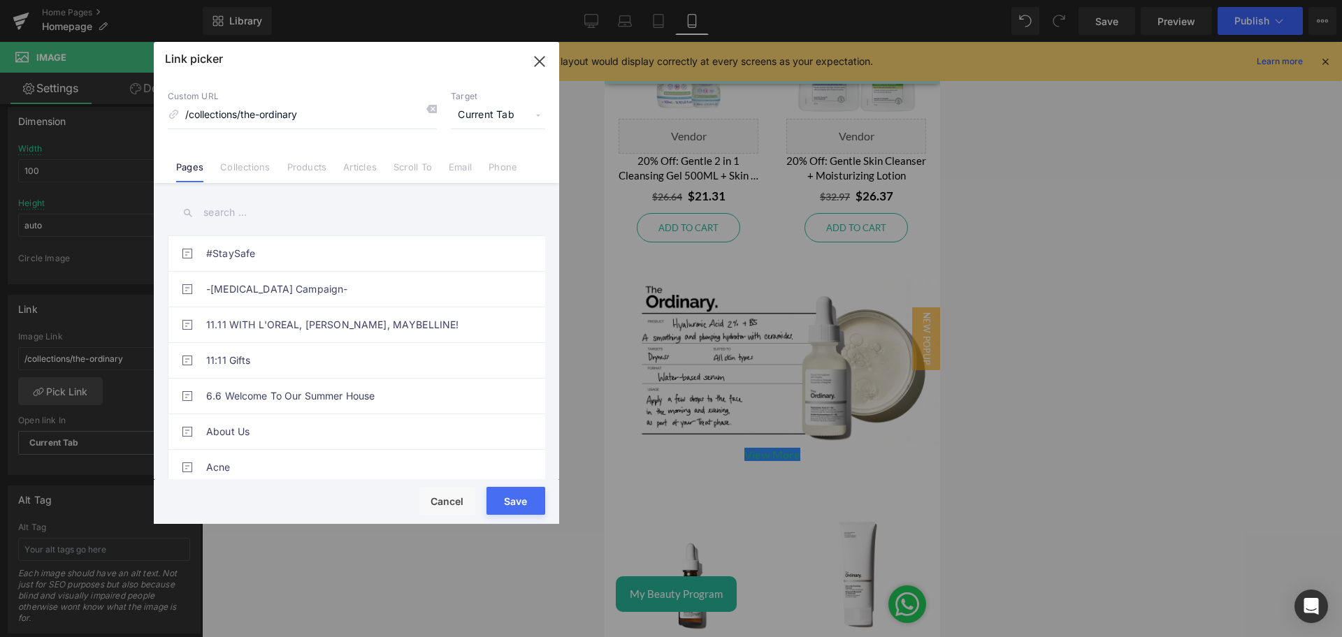
click at [229, 210] on input "text" at bounding box center [356, 212] width 377 height 31
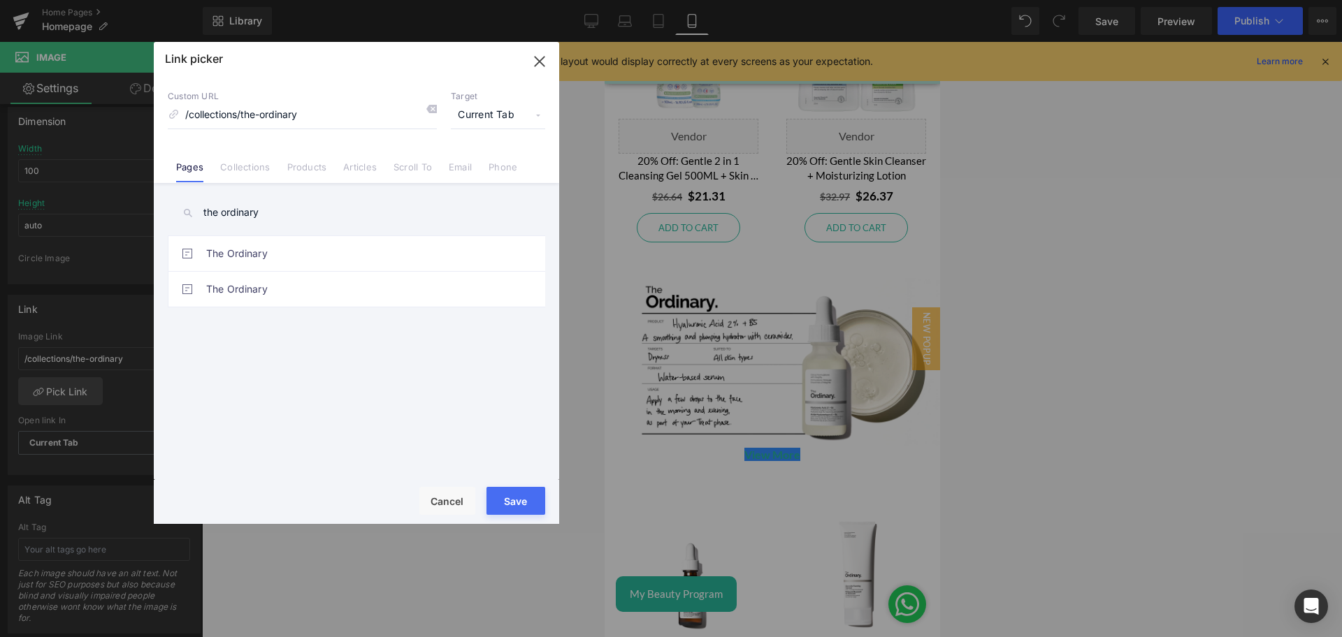
click at [240, 220] on input "the ordinary" at bounding box center [356, 212] width 377 height 31
drag, startPoint x: 240, startPoint y: 220, endPoint x: 291, endPoint y: 251, distance: 59.6
click at [291, 251] on div "the ordinary #StaySafe -[MEDICAL_DATA] Campaign- 11.11 WITH L'OREAL, [PERSON_NA…" at bounding box center [356, 333] width 405 height 300
type input "the ordinary"
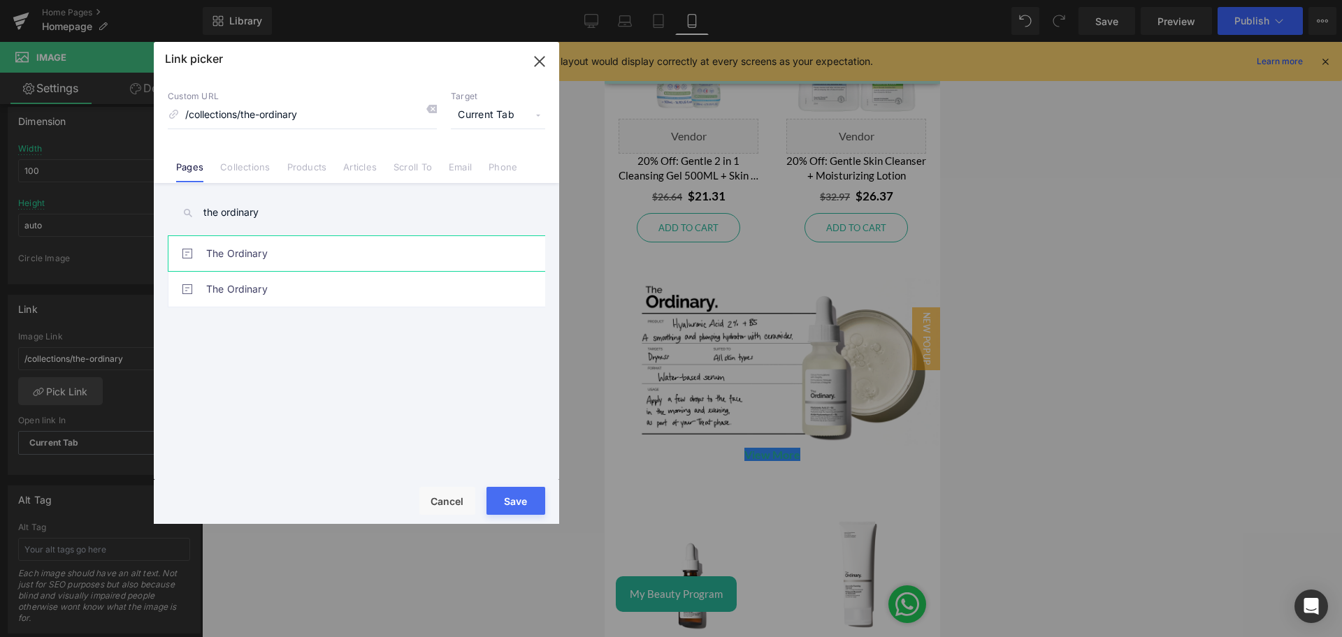
click at [291, 251] on link "The Ordinary" at bounding box center [359, 253] width 307 height 35
click at [512, 495] on button "Save" at bounding box center [515, 501] width 59 height 28
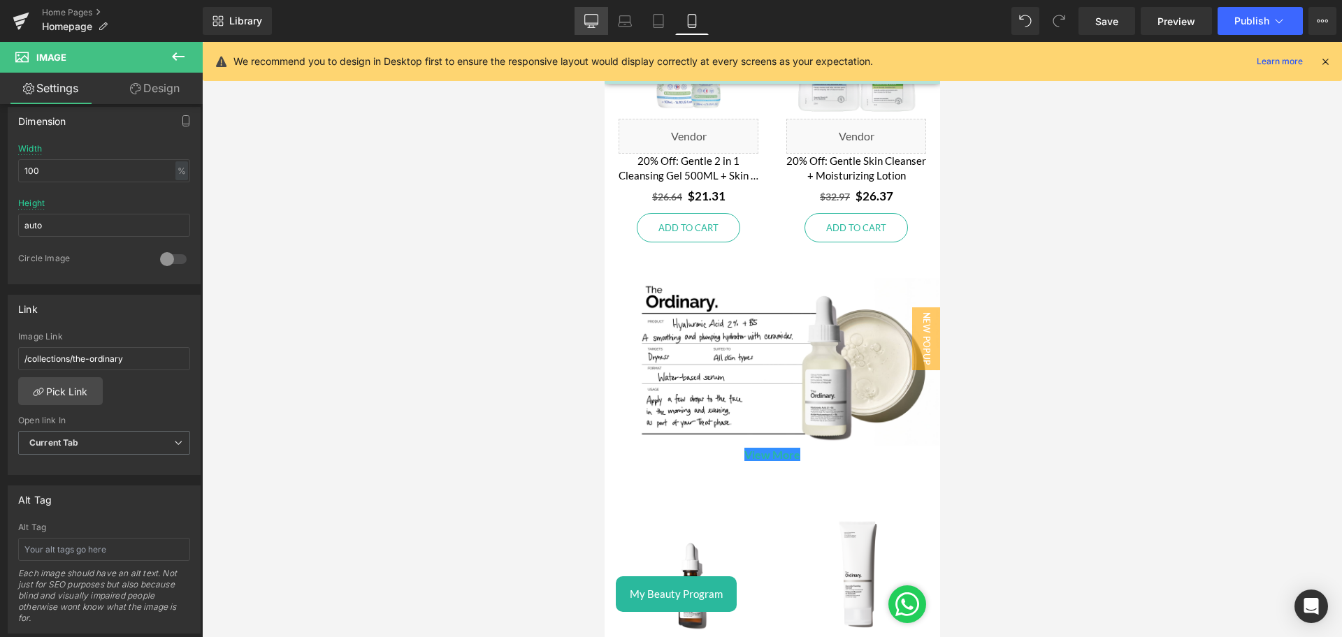
click at [592, 17] on icon at bounding box center [591, 21] width 14 height 14
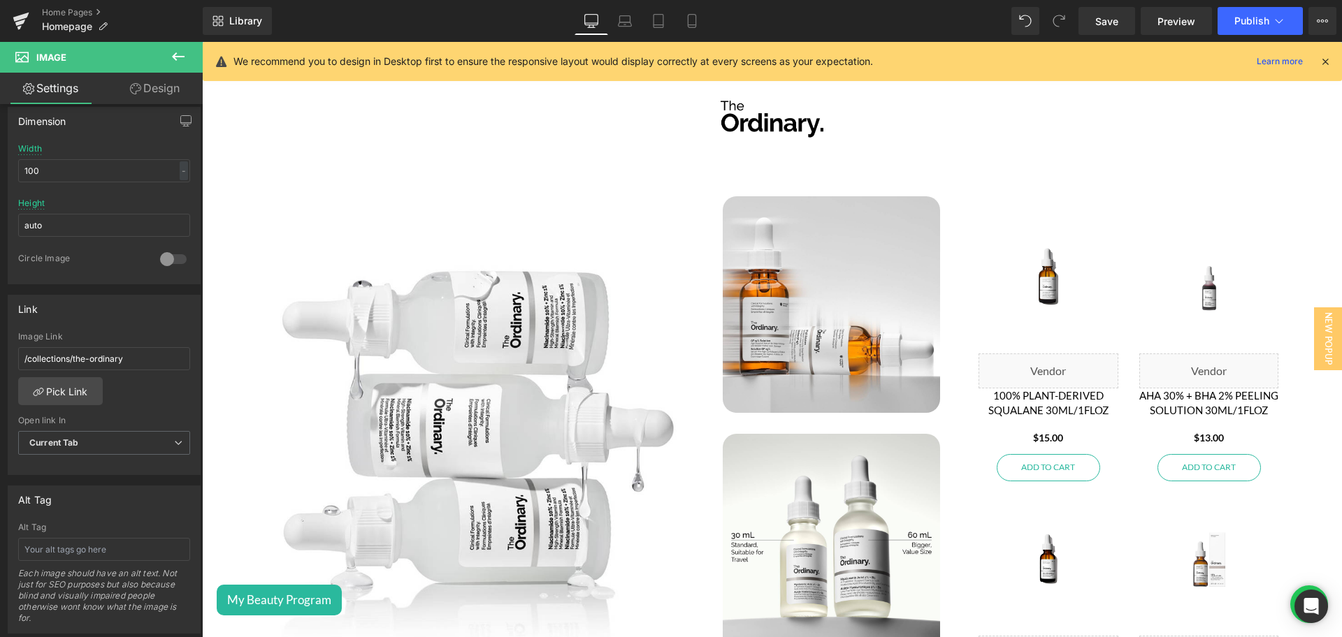
scroll to position [2858, 0]
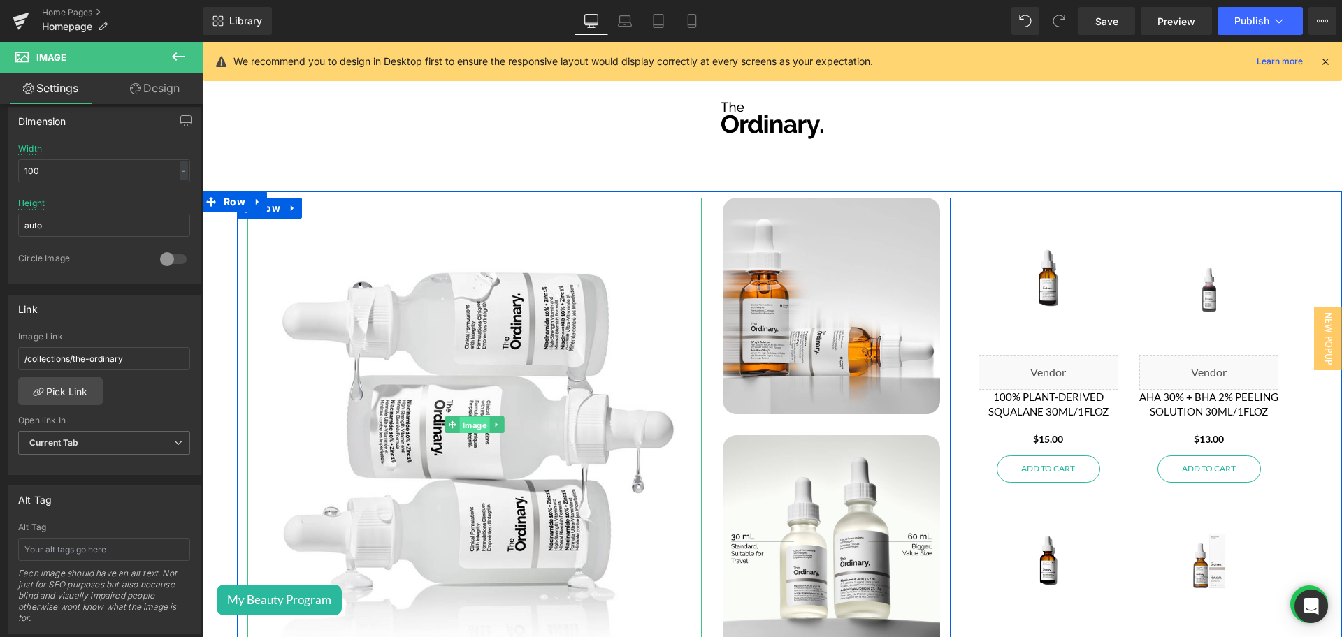
click at [460, 417] on span "Image" at bounding box center [475, 425] width 30 height 17
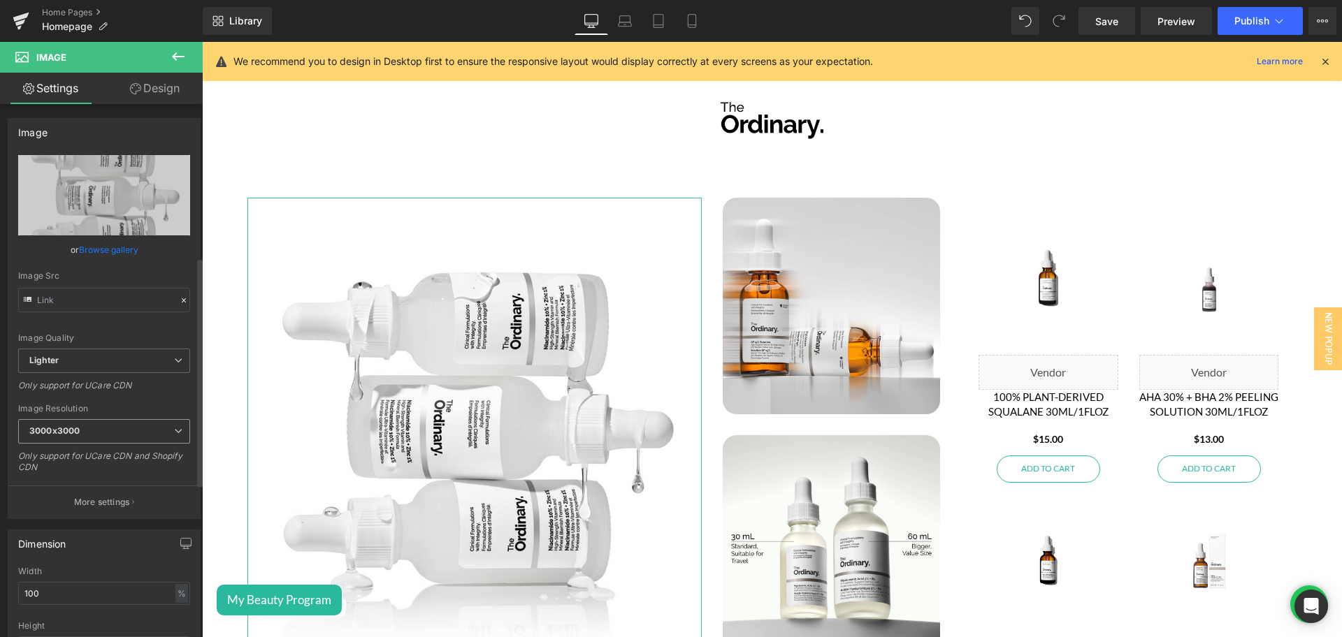
scroll to position [370, 0]
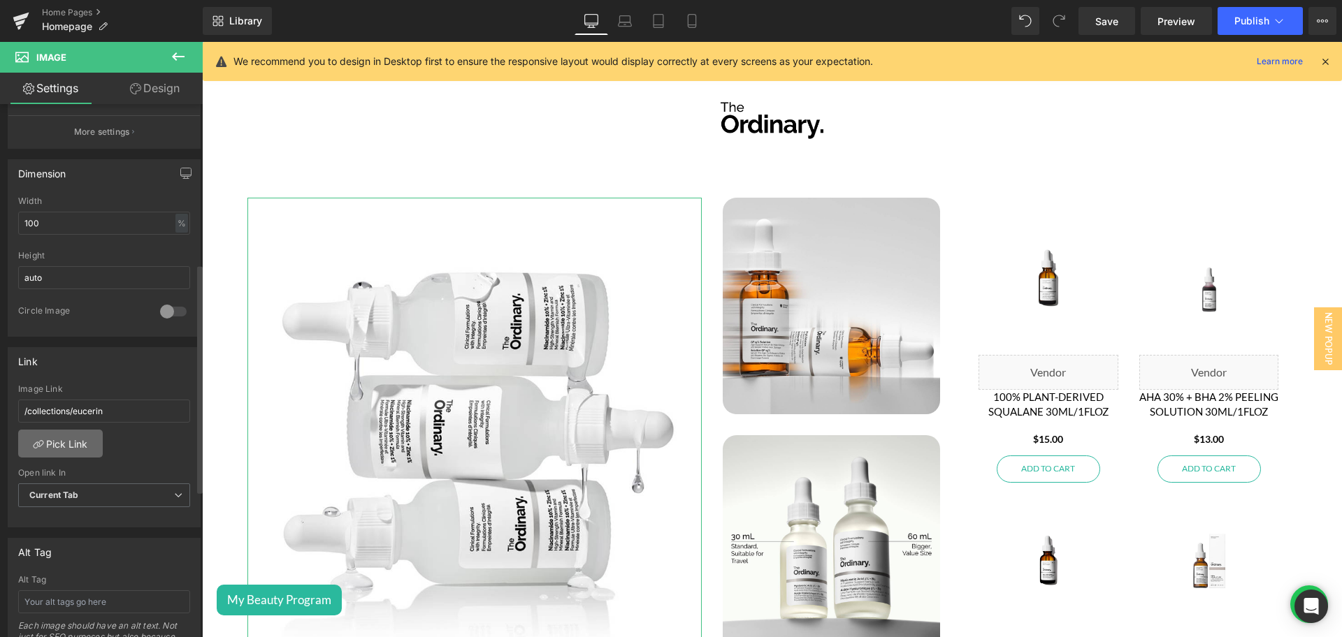
click at [65, 435] on link "Pick Link" at bounding box center [60, 444] width 85 height 28
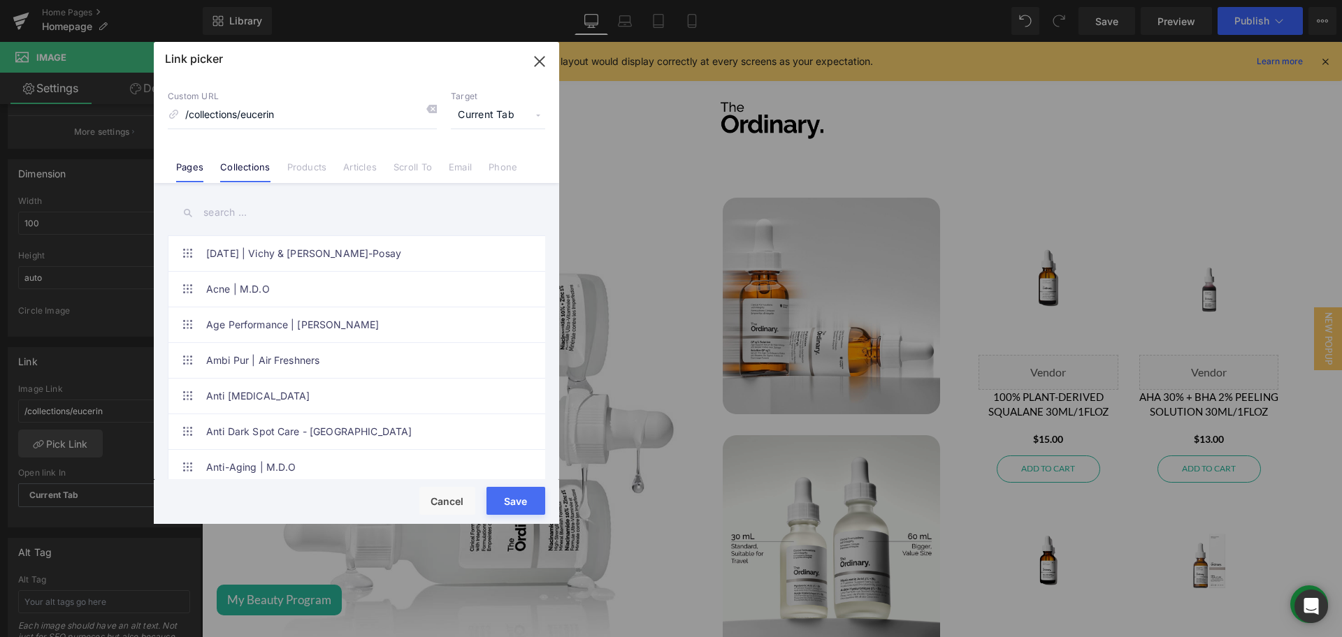
click at [195, 156] on li "Pages" at bounding box center [190, 162] width 44 height 24
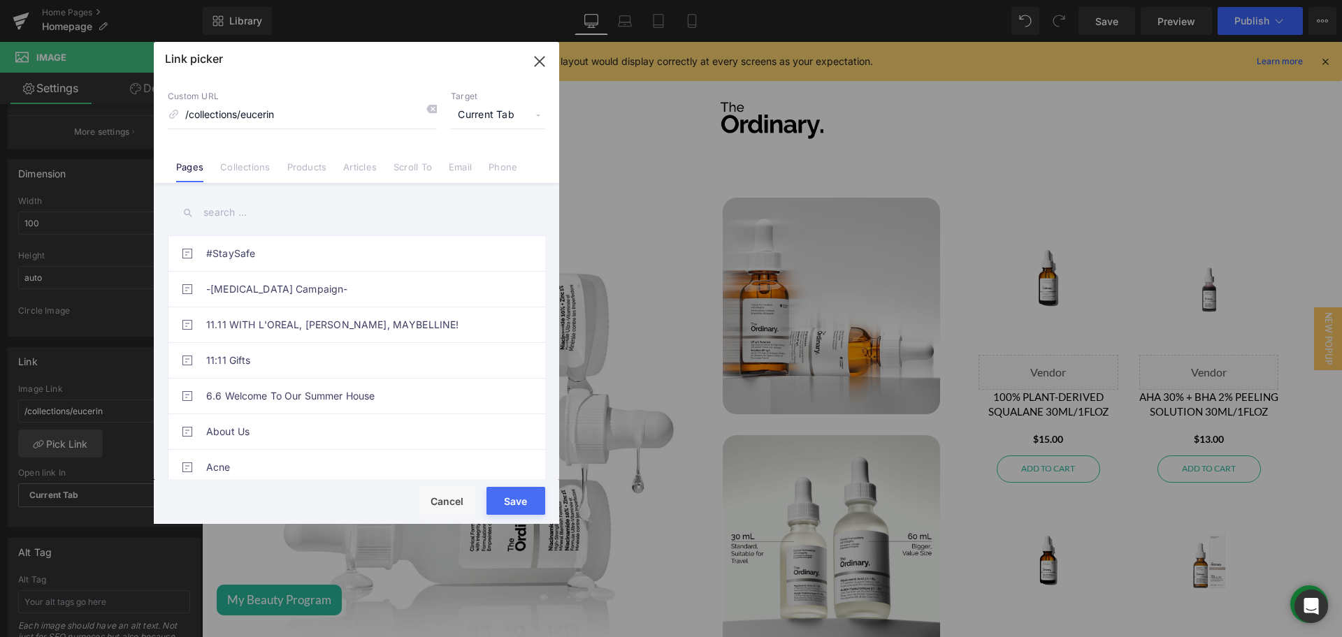
click at [267, 213] on input "text" at bounding box center [356, 212] width 377 height 31
paste input "the ordinary"
click at [244, 245] on link "Eau Thermale Avène" at bounding box center [359, 253] width 307 height 35
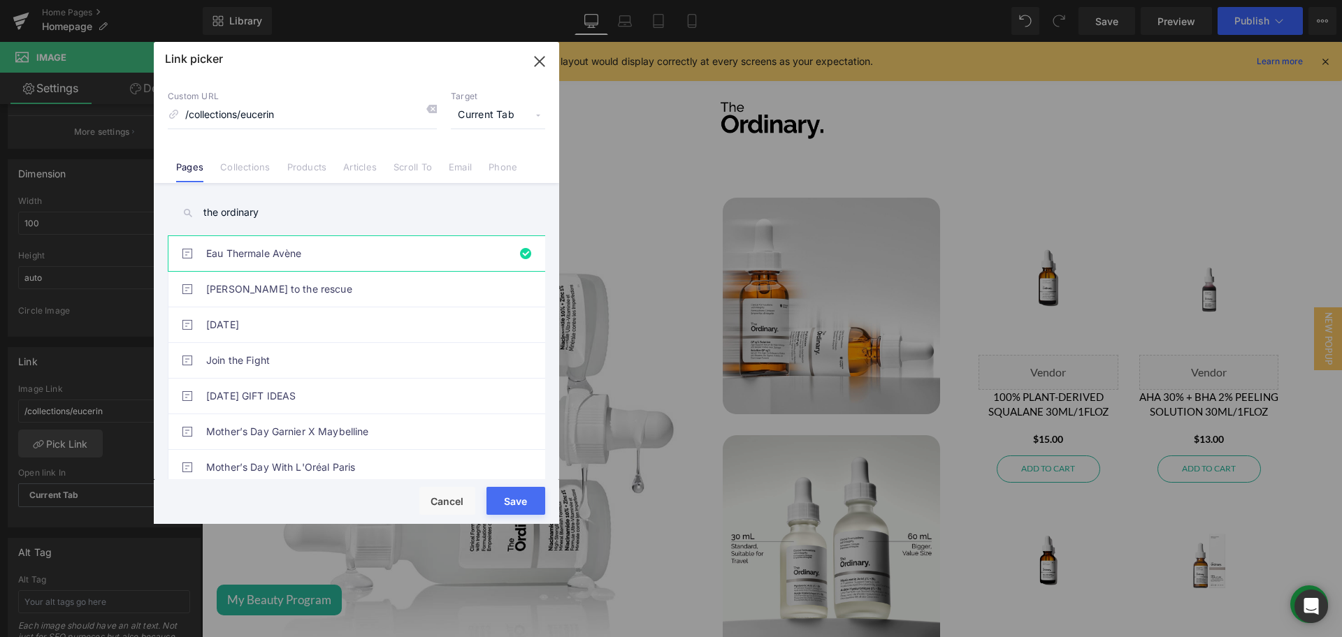
click at [292, 202] on input "the ordinary" at bounding box center [356, 212] width 377 height 31
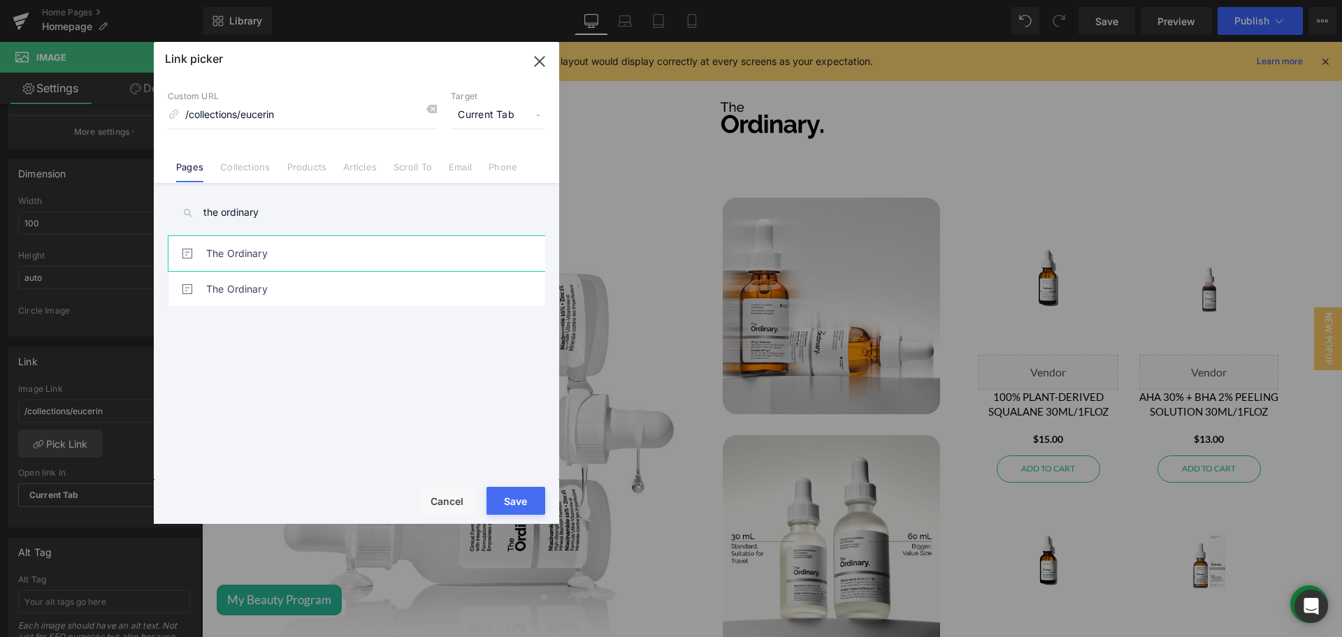
type input "the ordinary"
click at [239, 250] on link "The Ordinary" at bounding box center [359, 253] width 307 height 35
click at [308, 111] on input "/collections/eucerin" at bounding box center [302, 115] width 269 height 27
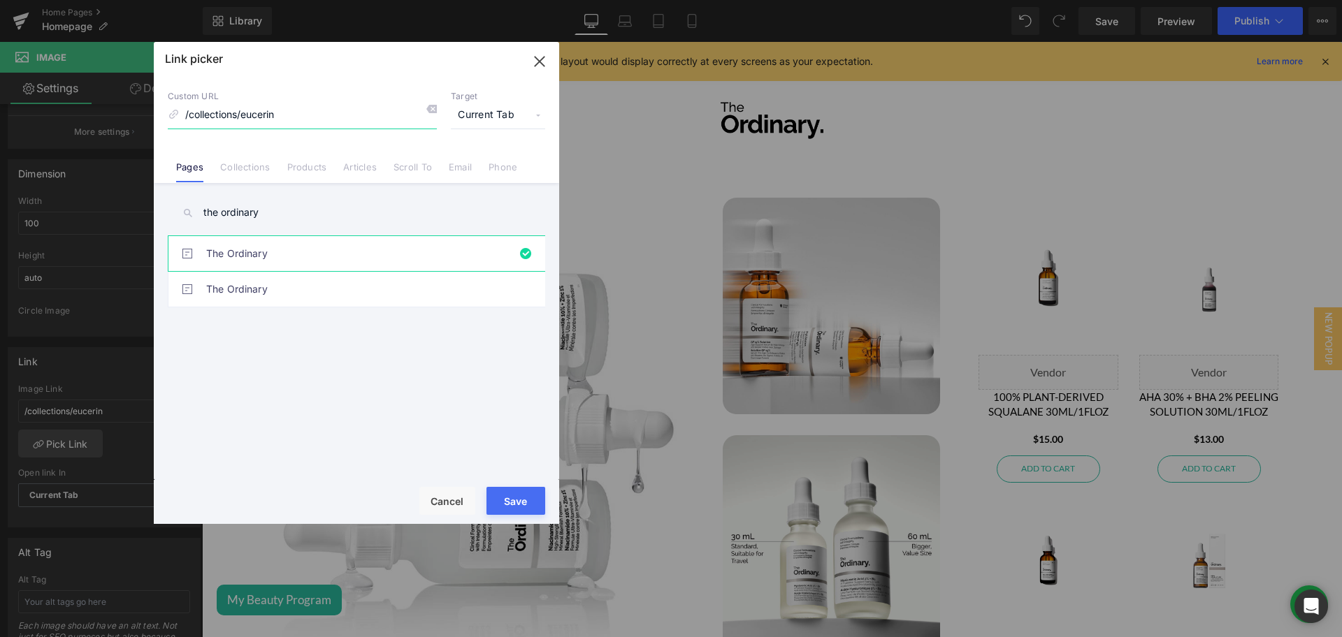
type input "/pages/the-ordinary"
click at [518, 493] on button "Save" at bounding box center [515, 501] width 59 height 28
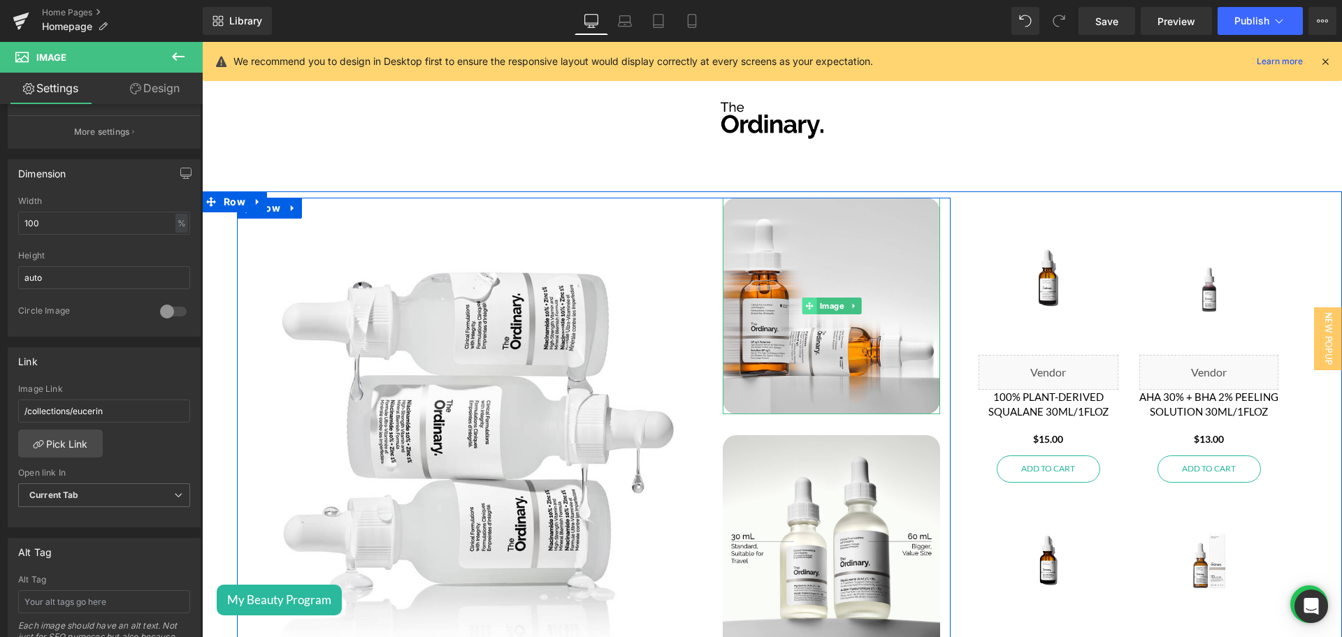
click at [805, 303] on icon at bounding box center [809, 307] width 8 height 8
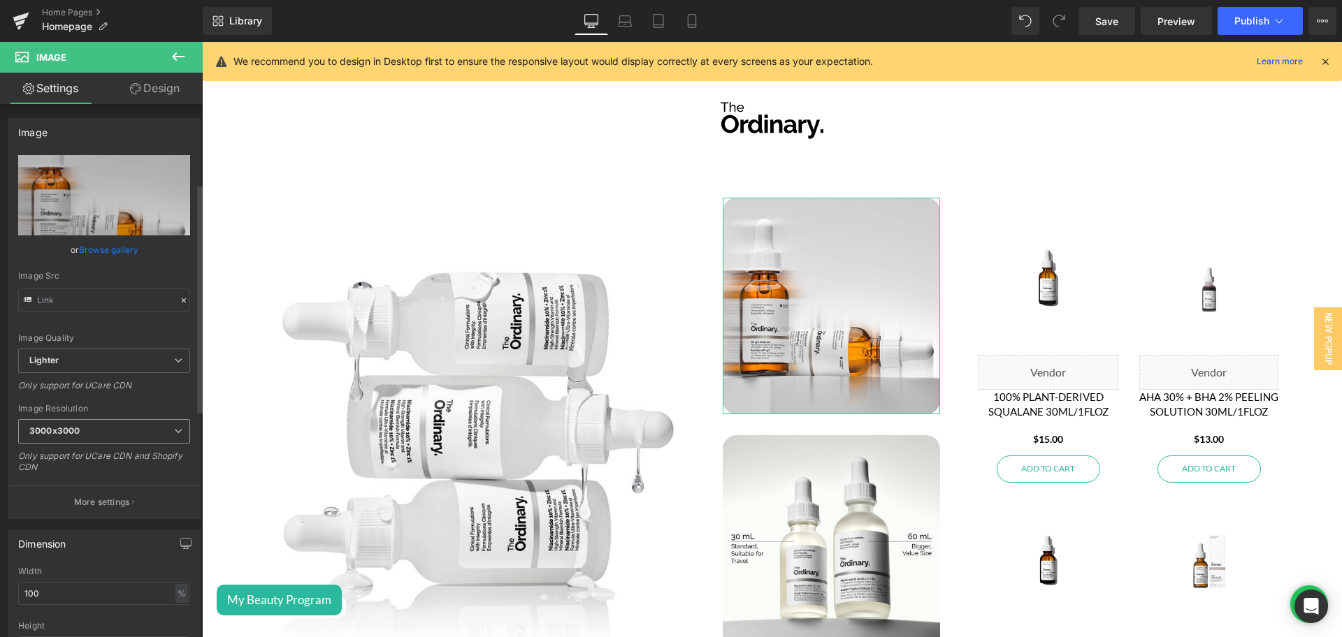
scroll to position [269, 0]
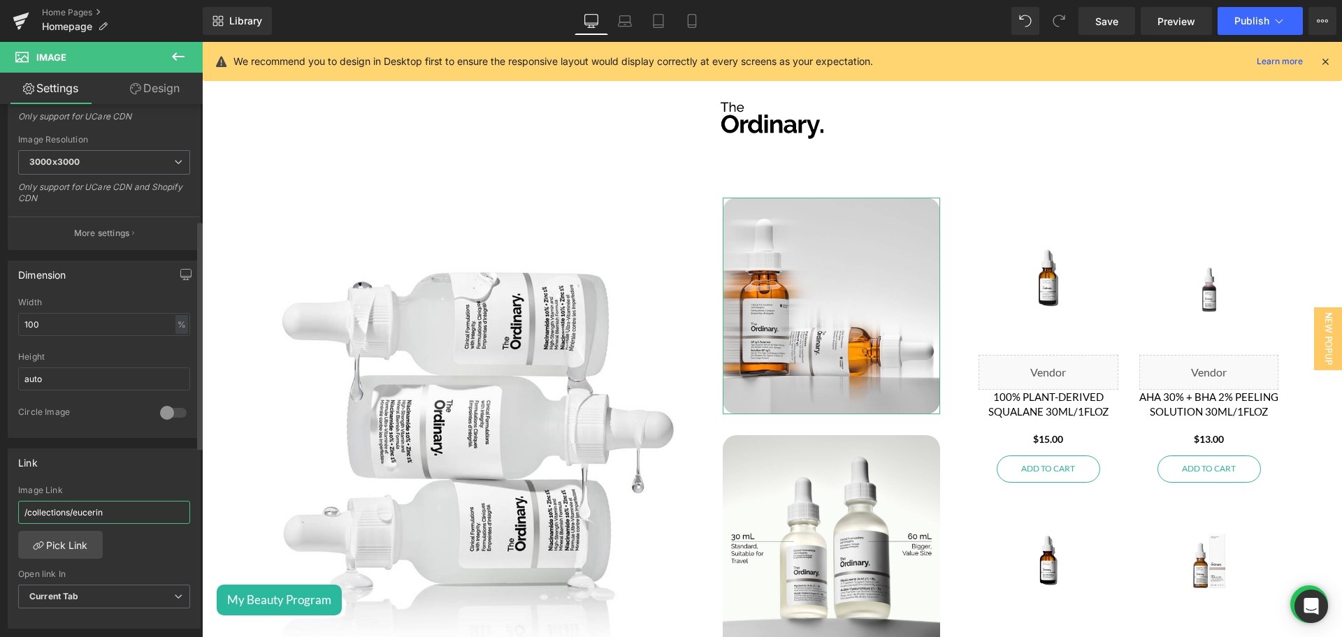
click at [86, 505] on input "/collections/eucerin" at bounding box center [104, 512] width 172 height 23
paste input "pages/the-ordinary"
type input "/pages/the-ordinary"
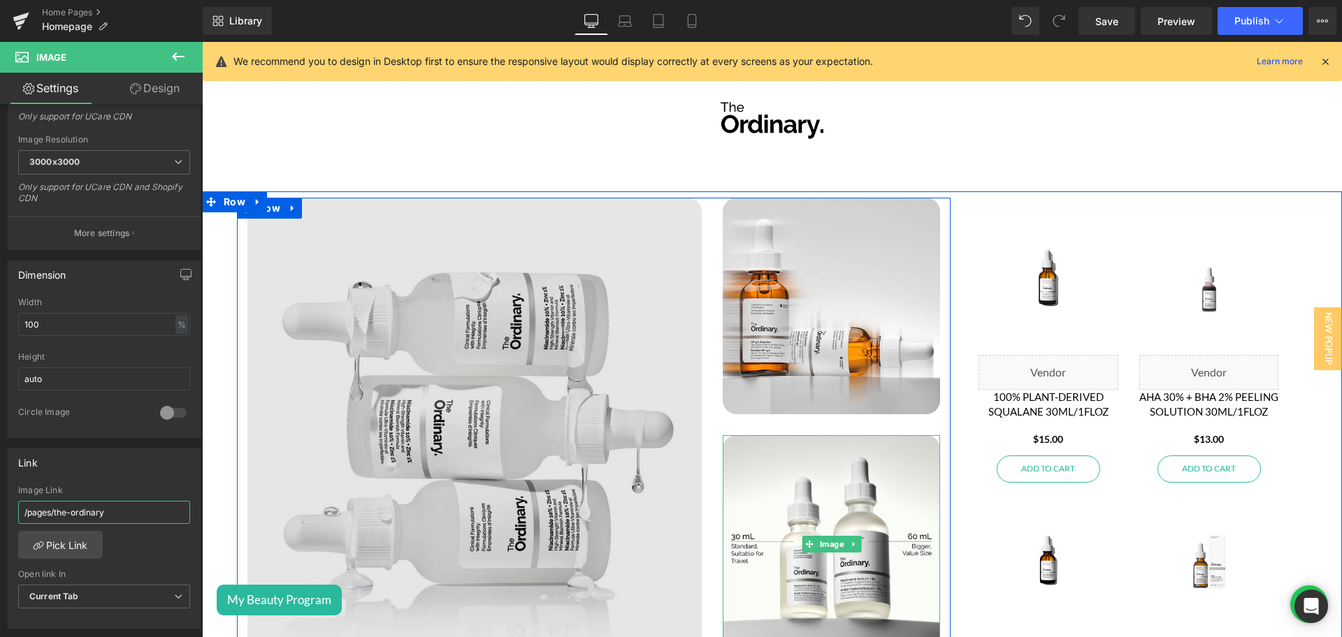
drag, startPoint x: 820, startPoint y: 531, endPoint x: 312, endPoint y: 557, distance: 508.6
click at [820, 536] on span "Image" at bounding box center [831, 544] width 30 height 17
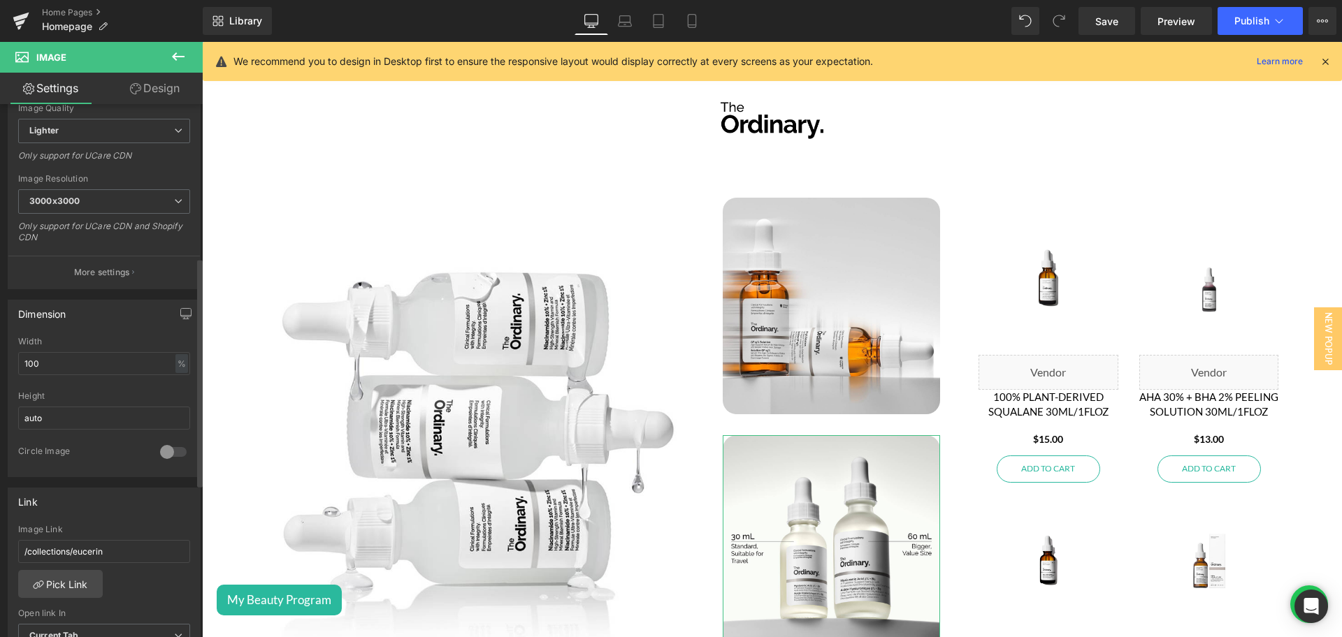
scroll to position [397, 0]
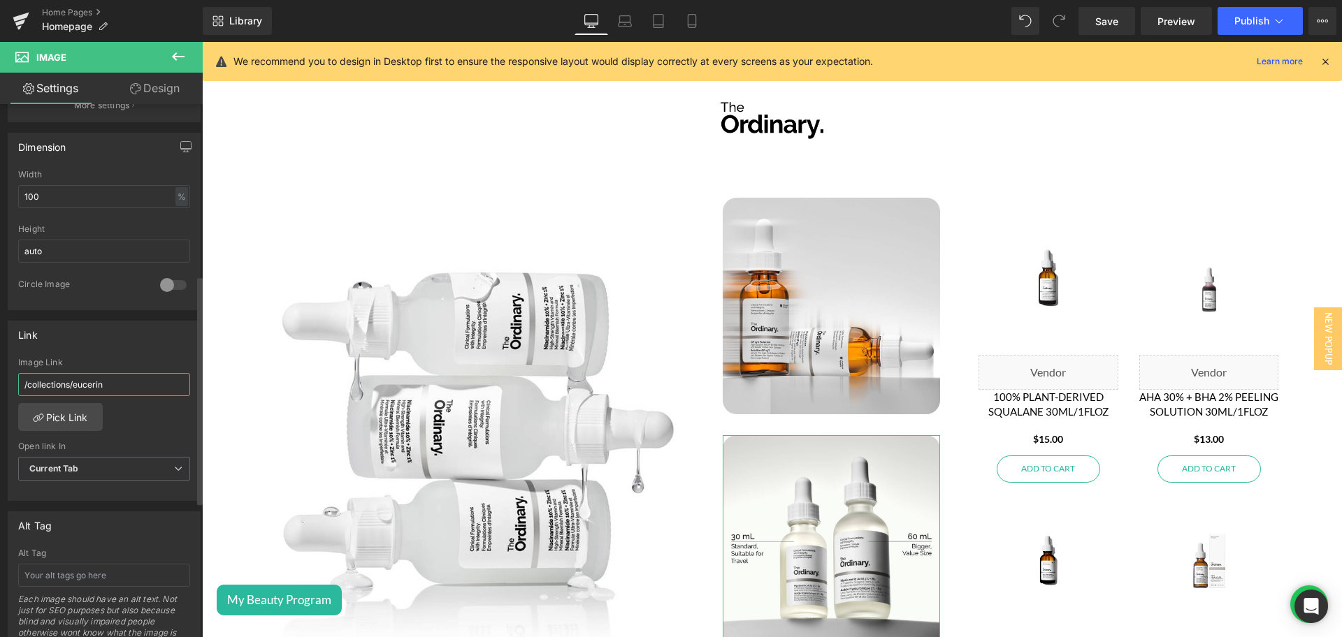
click at [66, 391] on input "/collections/eucerin" at bounding box center [104, 384] width 172 height 23
paste input "pages/the-ordinary"
type input "/pages/the-ordinary"
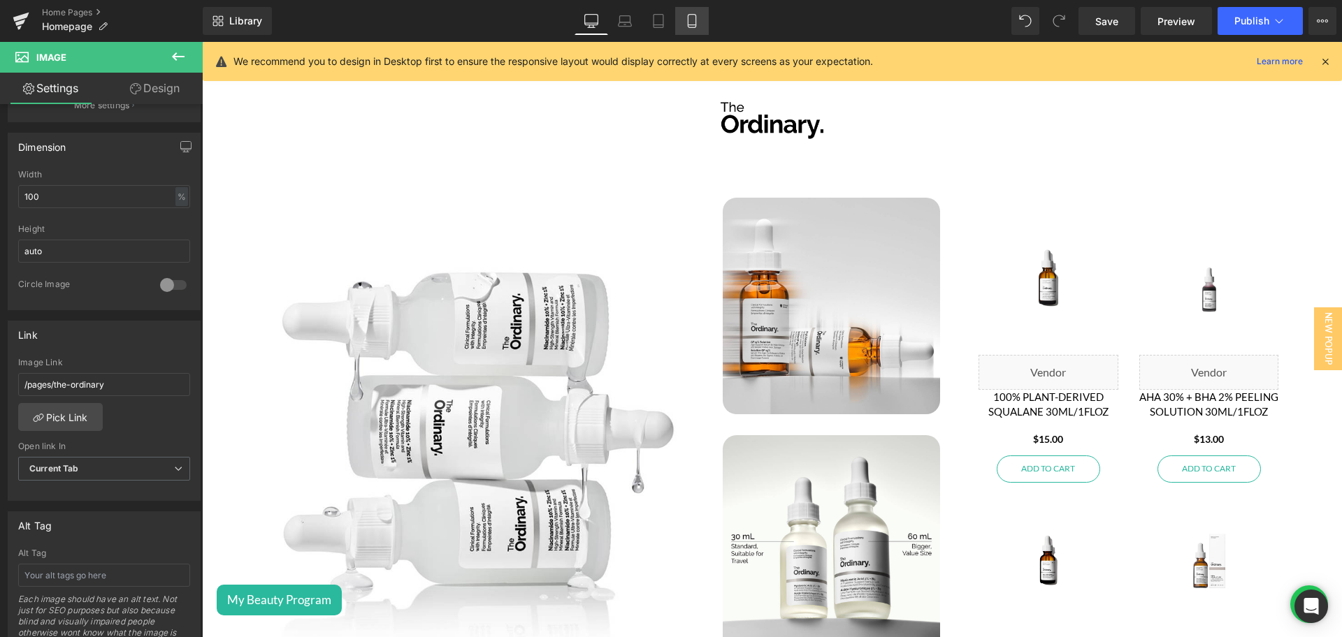
click at [681, 15] on link "Mobile" at bounding box center [692, 21] width 34 height 28
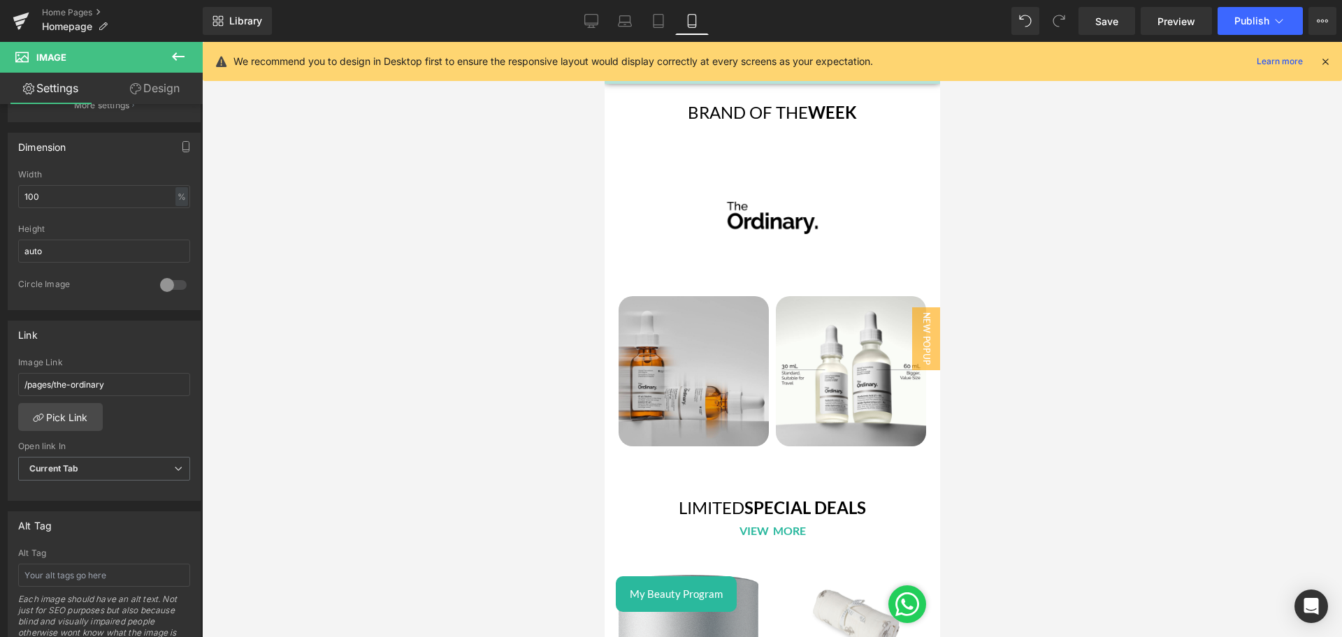
scroll to position [3582, 0]
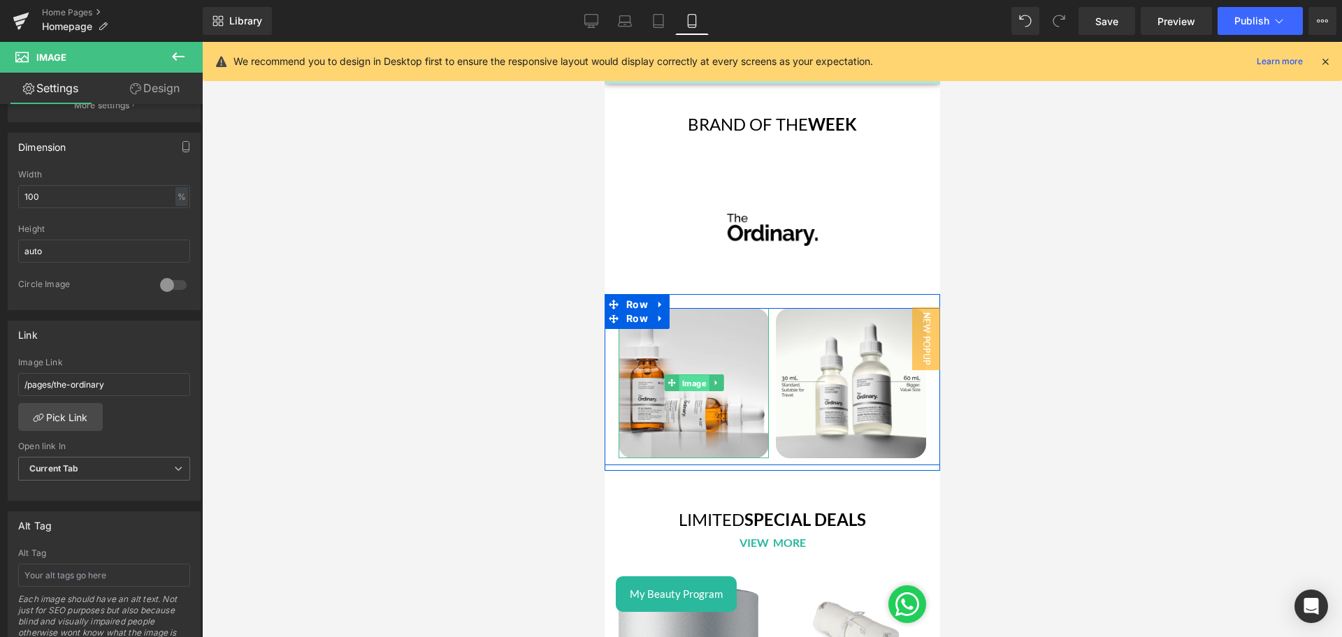
click at [678, 375] on span "Image" at bounding box center [693, 383] width 30 height 17
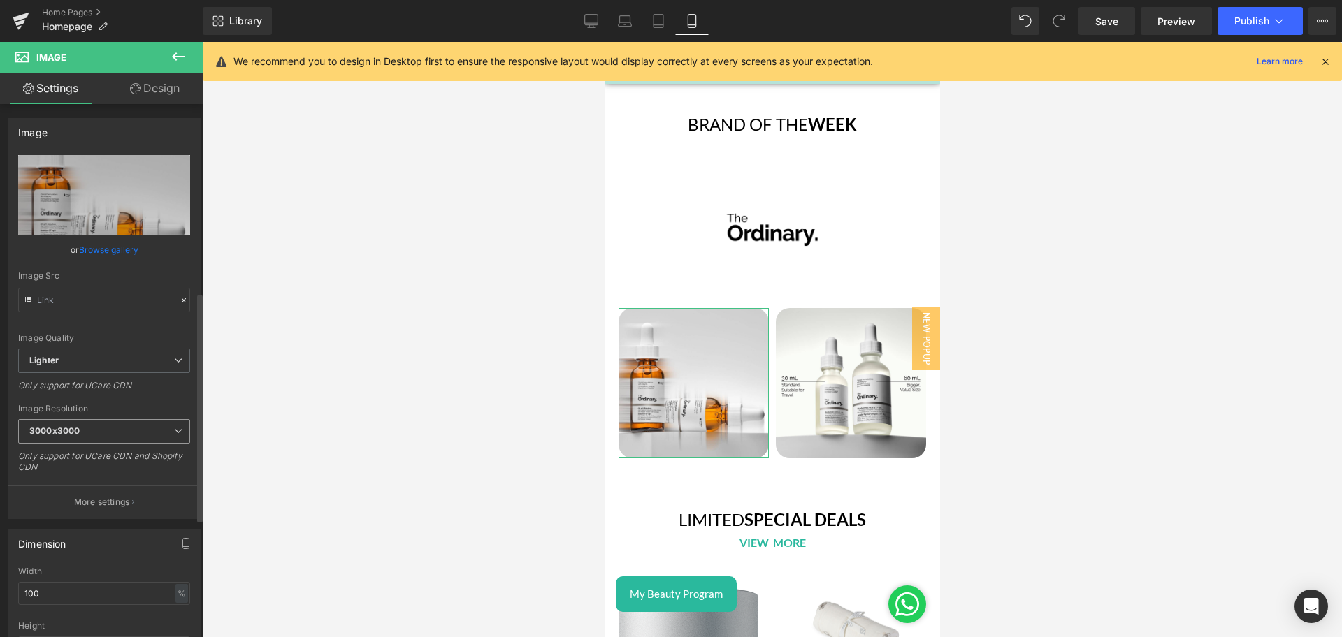
scroll to position [440, 0]
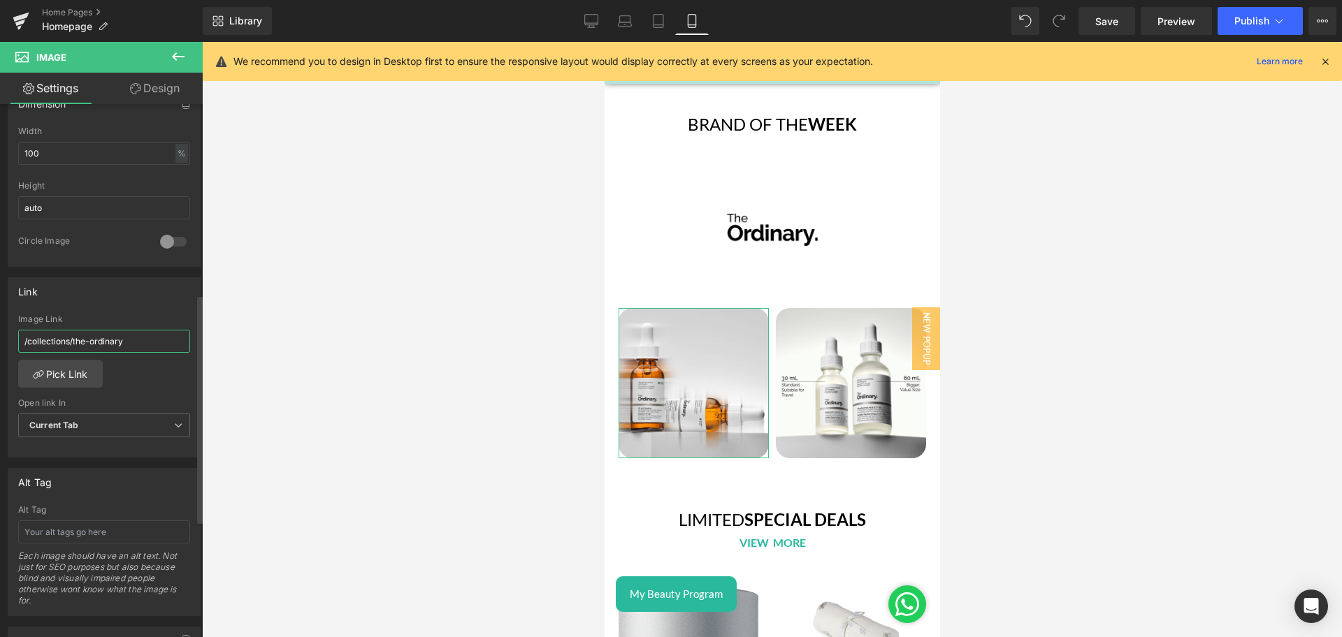
click at [77, 340] on input "/collections/the-ordinary" at bounding box center [104, 341] width 172 height 23
paste input "page"
type input "/pages/the-ordinary"
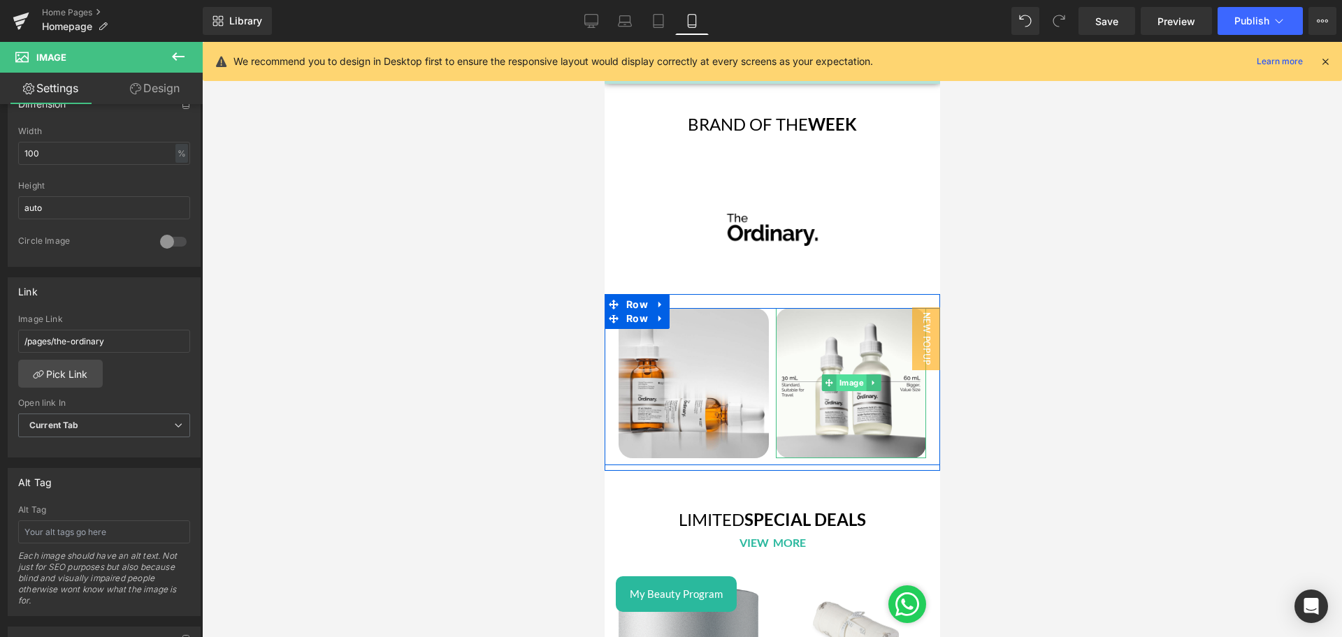
click at [835, 375] on span "Image" at bounding box center [850, 383] width 30 height 17
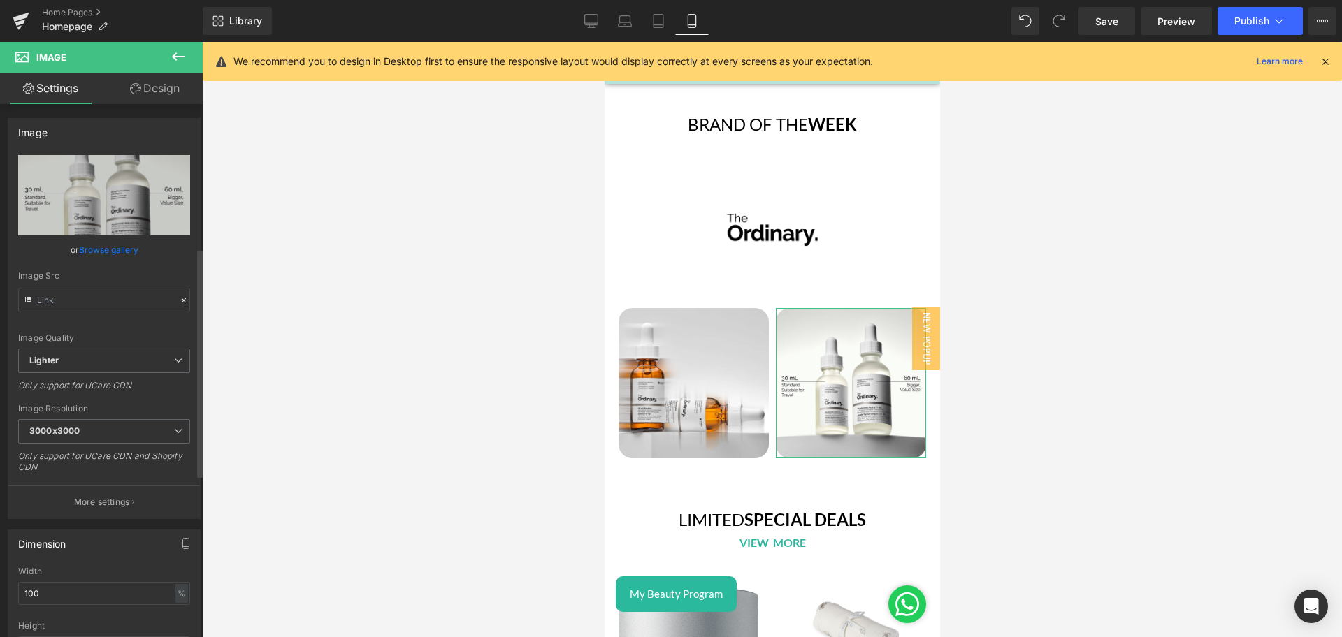
scroll to position [475, 0]
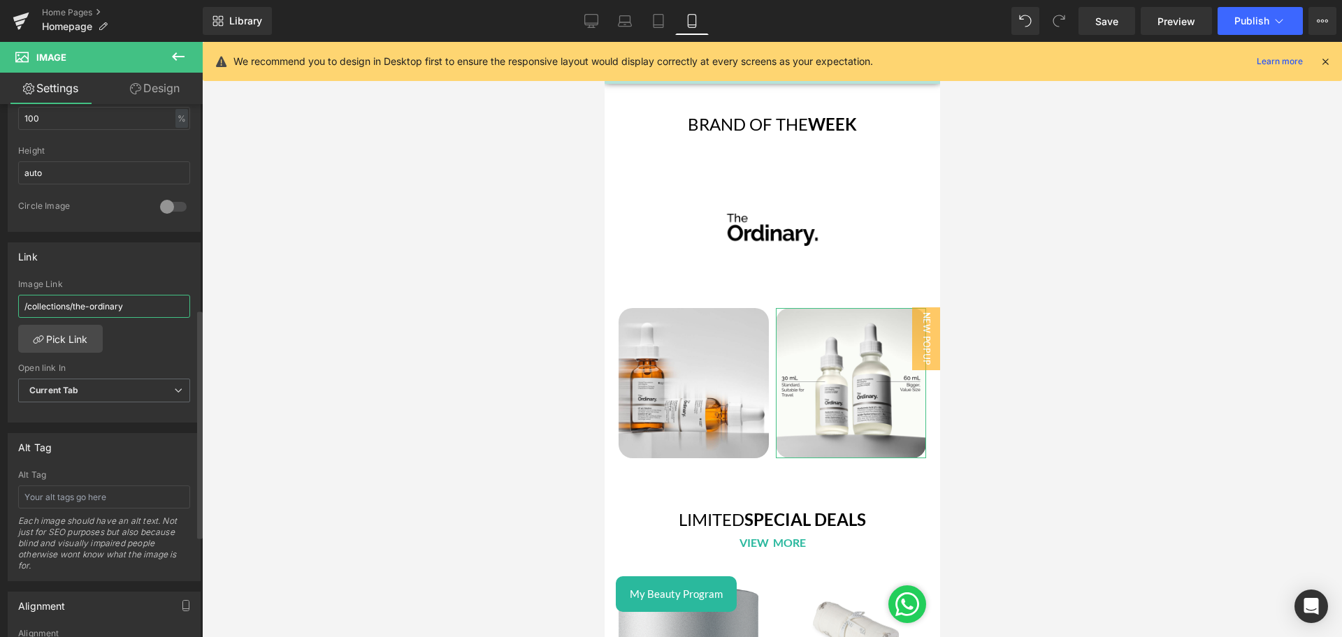
click at [64, 300] on input "/collections/the-ordinary" at bounding box center [104, 306] width 172 height 23
paste input "page"
type input "/pages/the-ordinary"
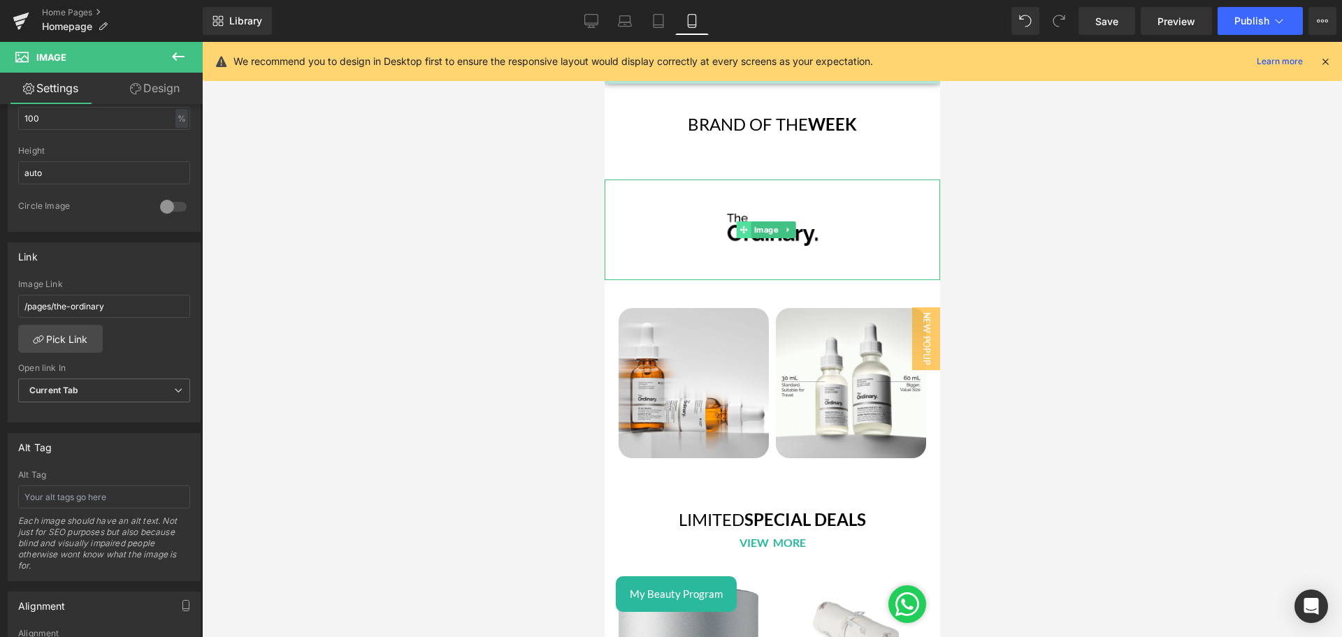
click at [745, 226] on icon at bounding box center [743, 230] width 8 height 8
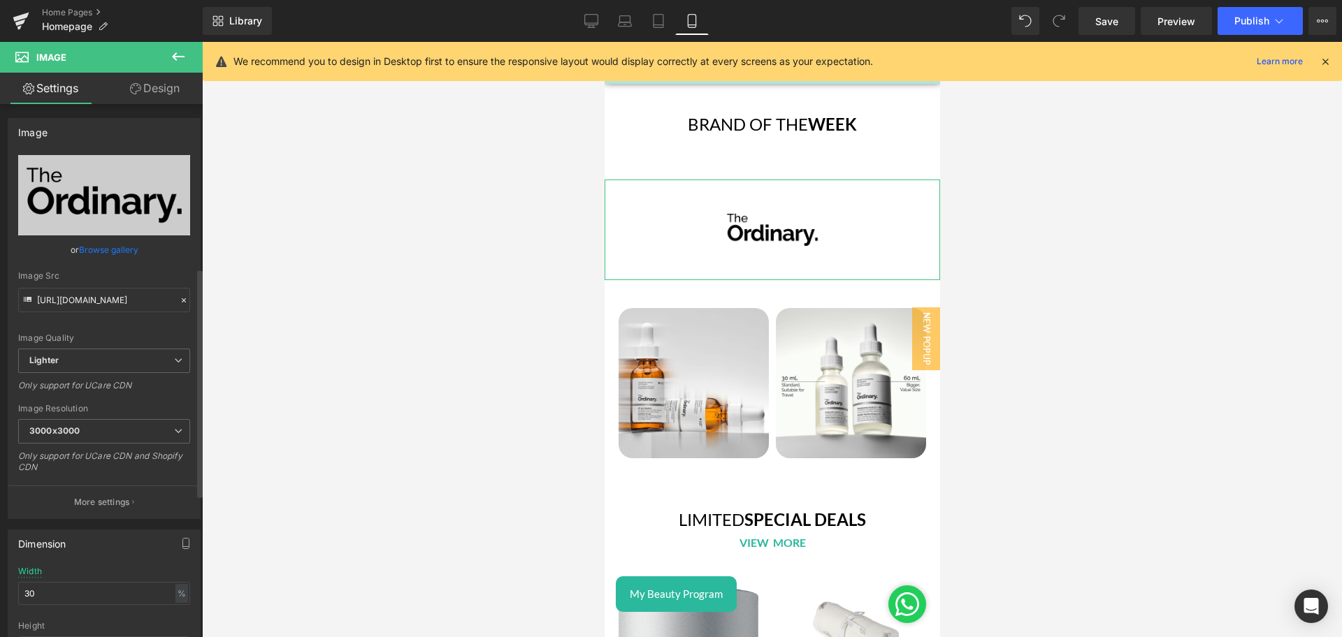
scroll to position [411, 0]
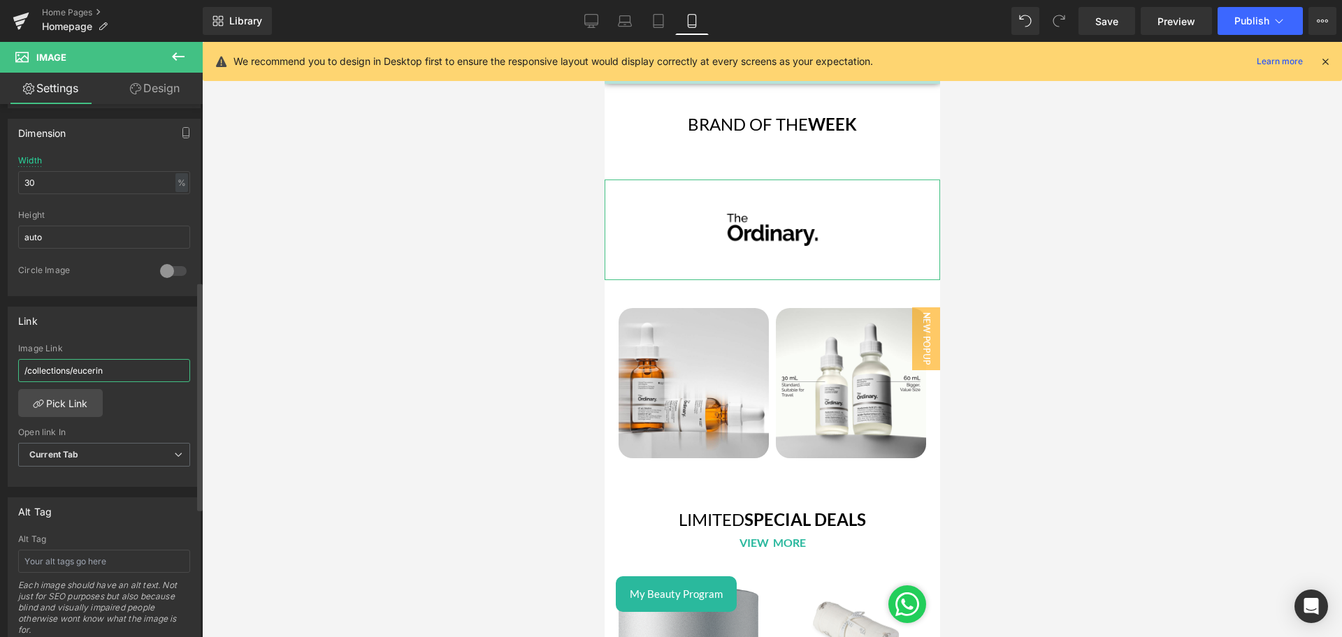
click at [114, 374] on input "/collections/eucerin" at bounding box center [104, 370] width 172 height 23
paste input "pages/the-ordinary"
type input "/pages/the-ordinary"
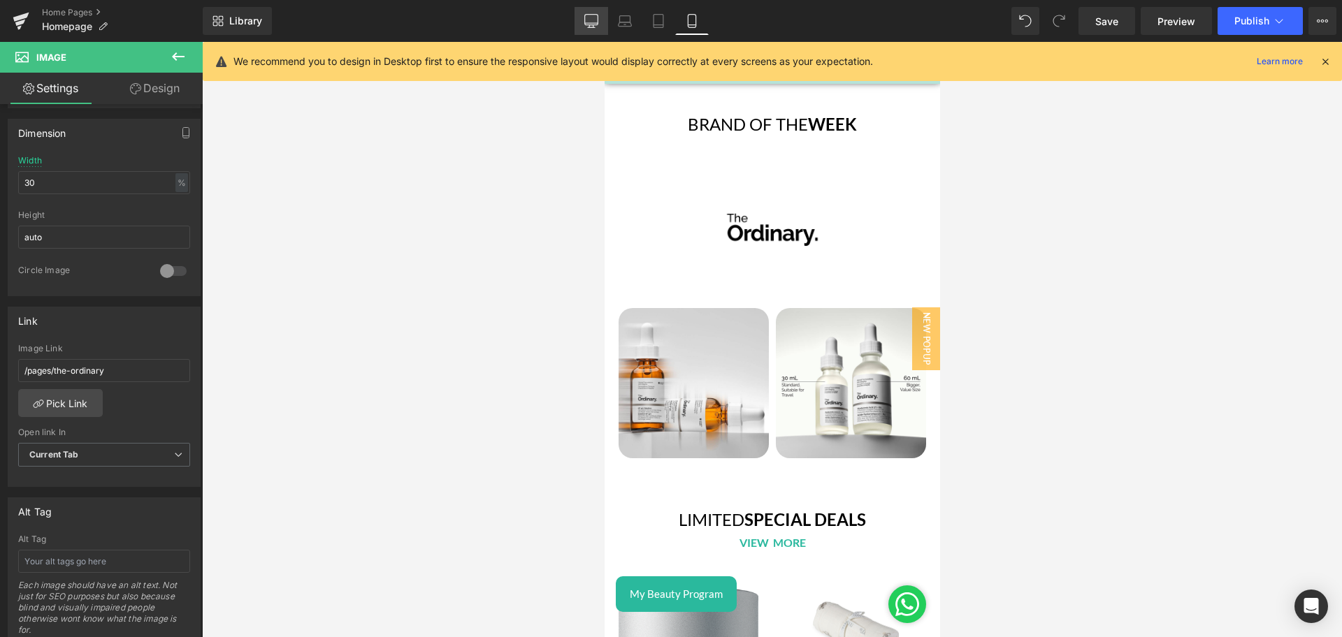
click at [586, 9] on link "Desktop" at bounding box center [591, 21] width 34 height 28
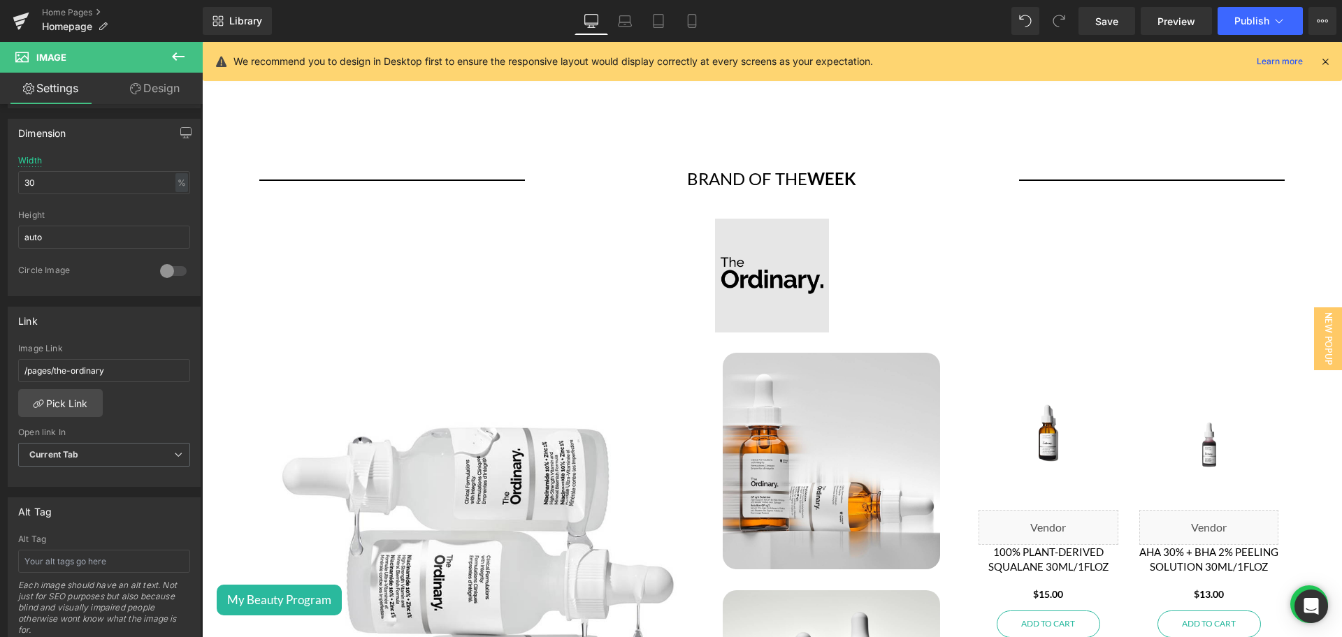
scroll to position [2742, 0]
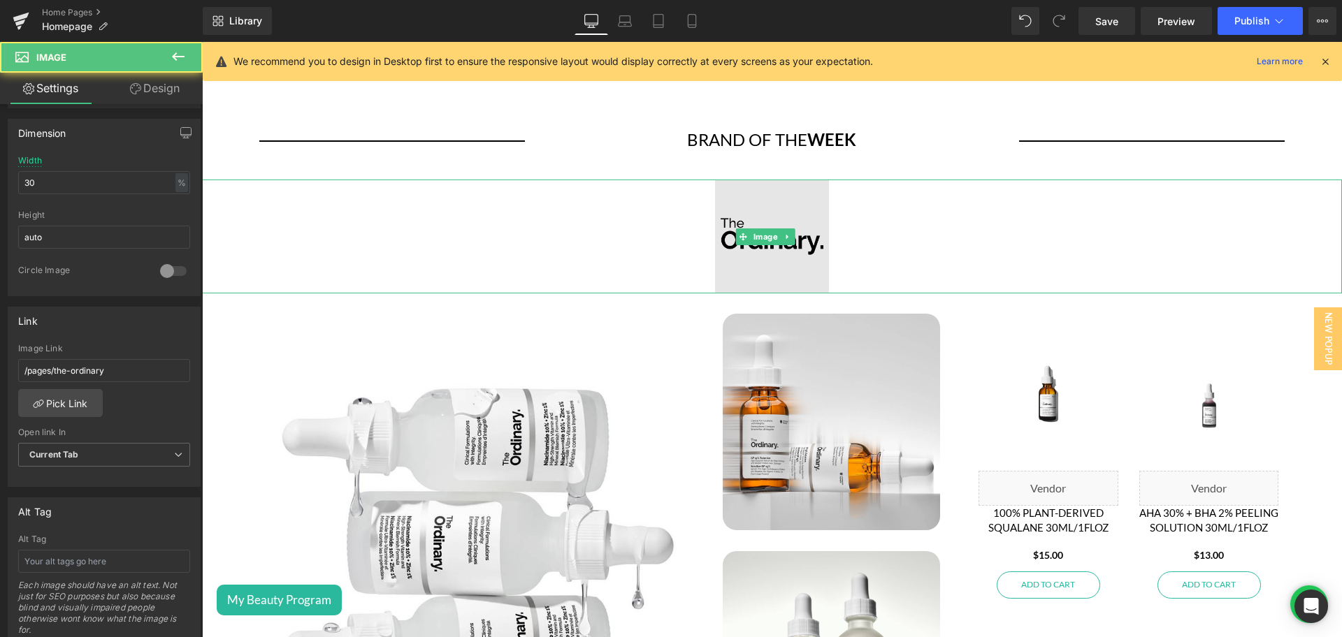
click at [734, 215] on img at bounding box center [772, 237] width 114 height 114
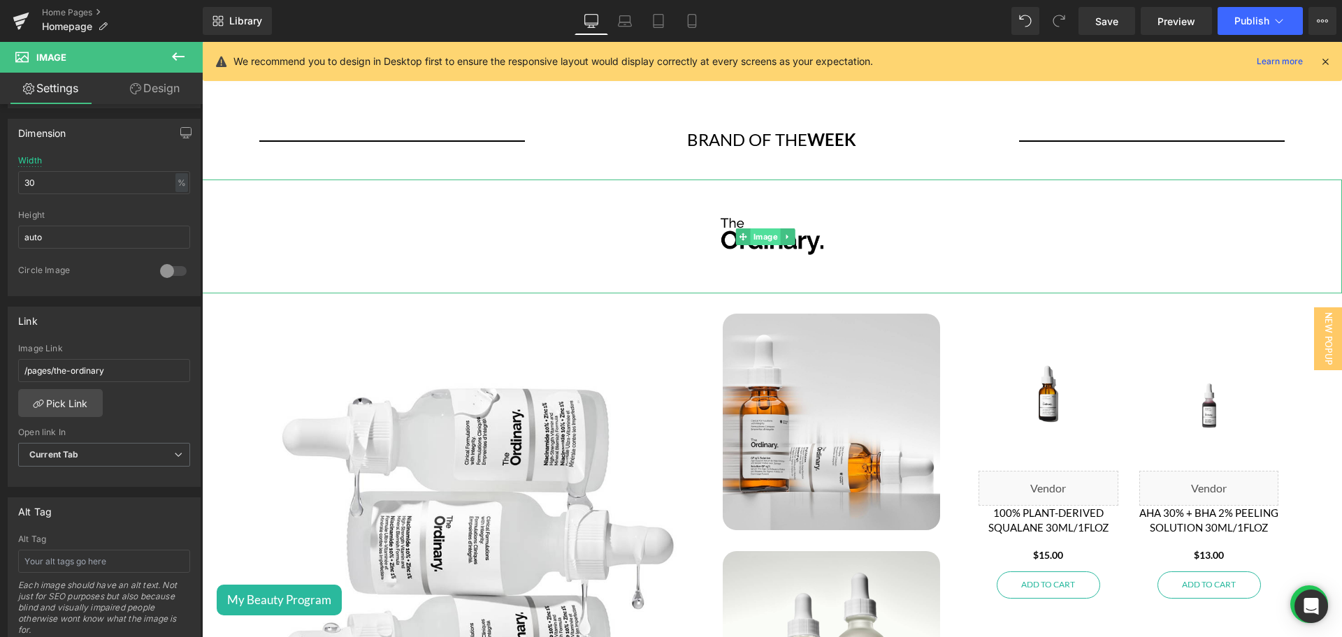
click at [764, 228] on span "Image" at bounding box center [765, 236] width 30 height 17
click at [1117, 17] on span "Save" at bounding box center [1106, 21] width 23 height 15
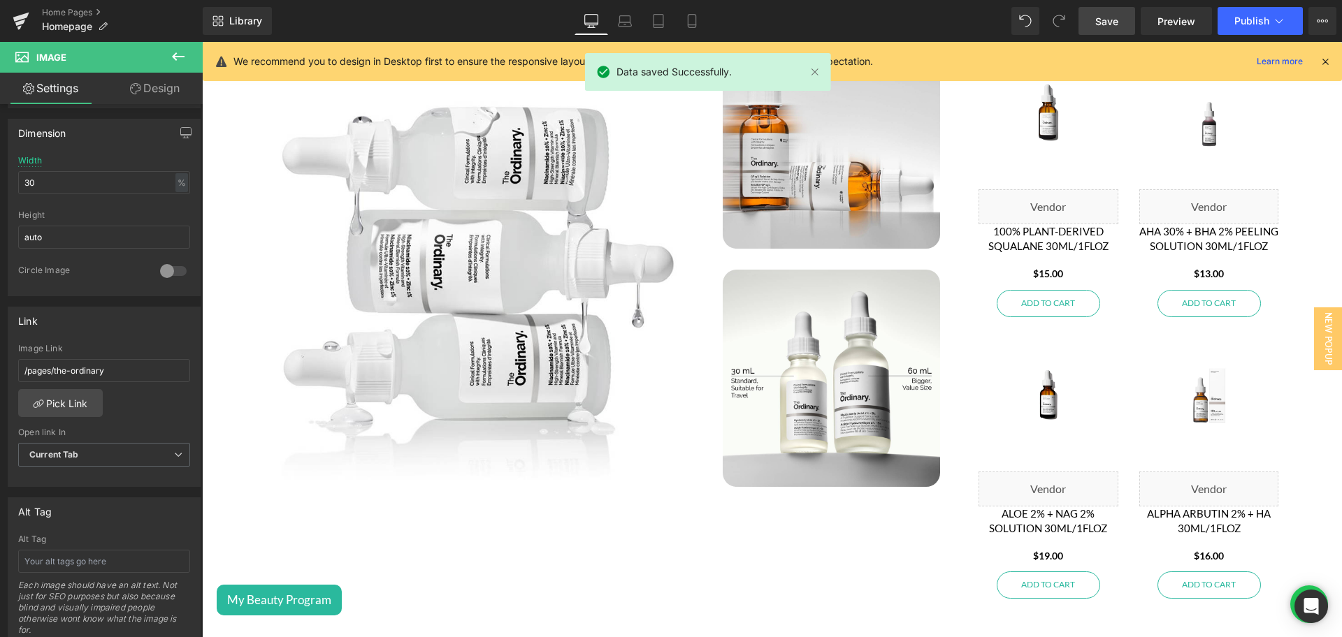
scroll to position [3025, 0]
click at [1243, 24] on span "Publish" at bounding box center [1251, 20] width 35 height 11
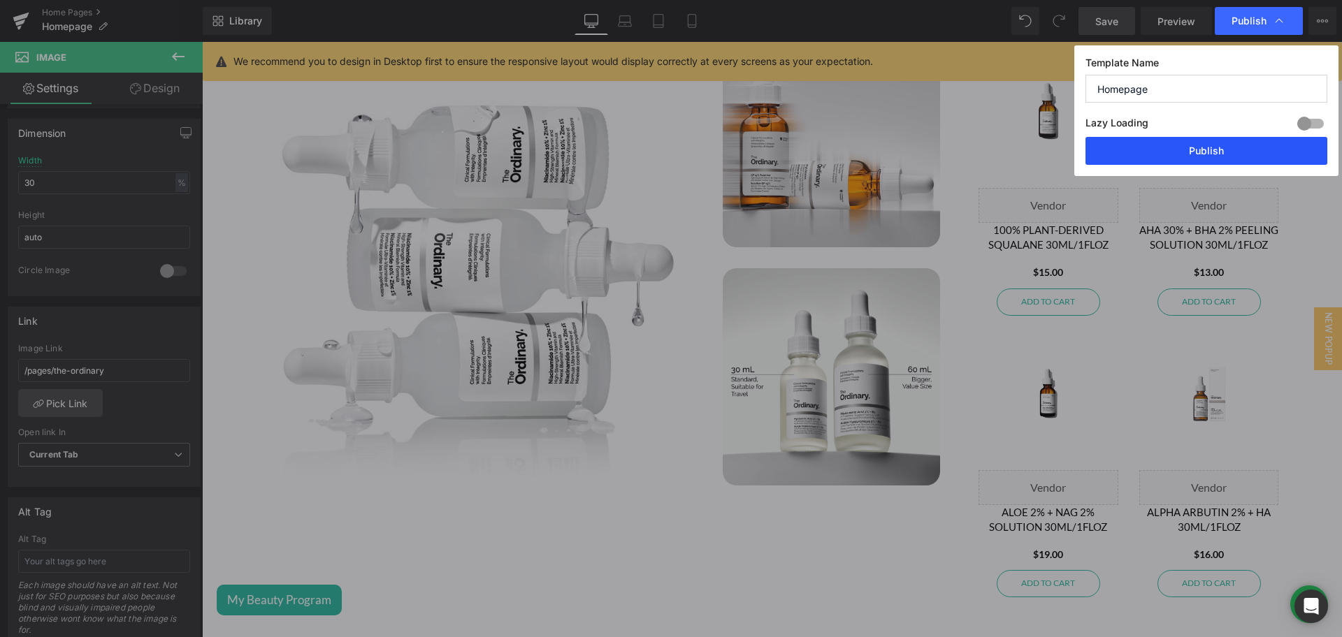
click at [1198, 152] on button "Publish" at bounding box center [1206, 151] width 242 height 28
